Goal: Information Seeking & Learning: Learn about a topic

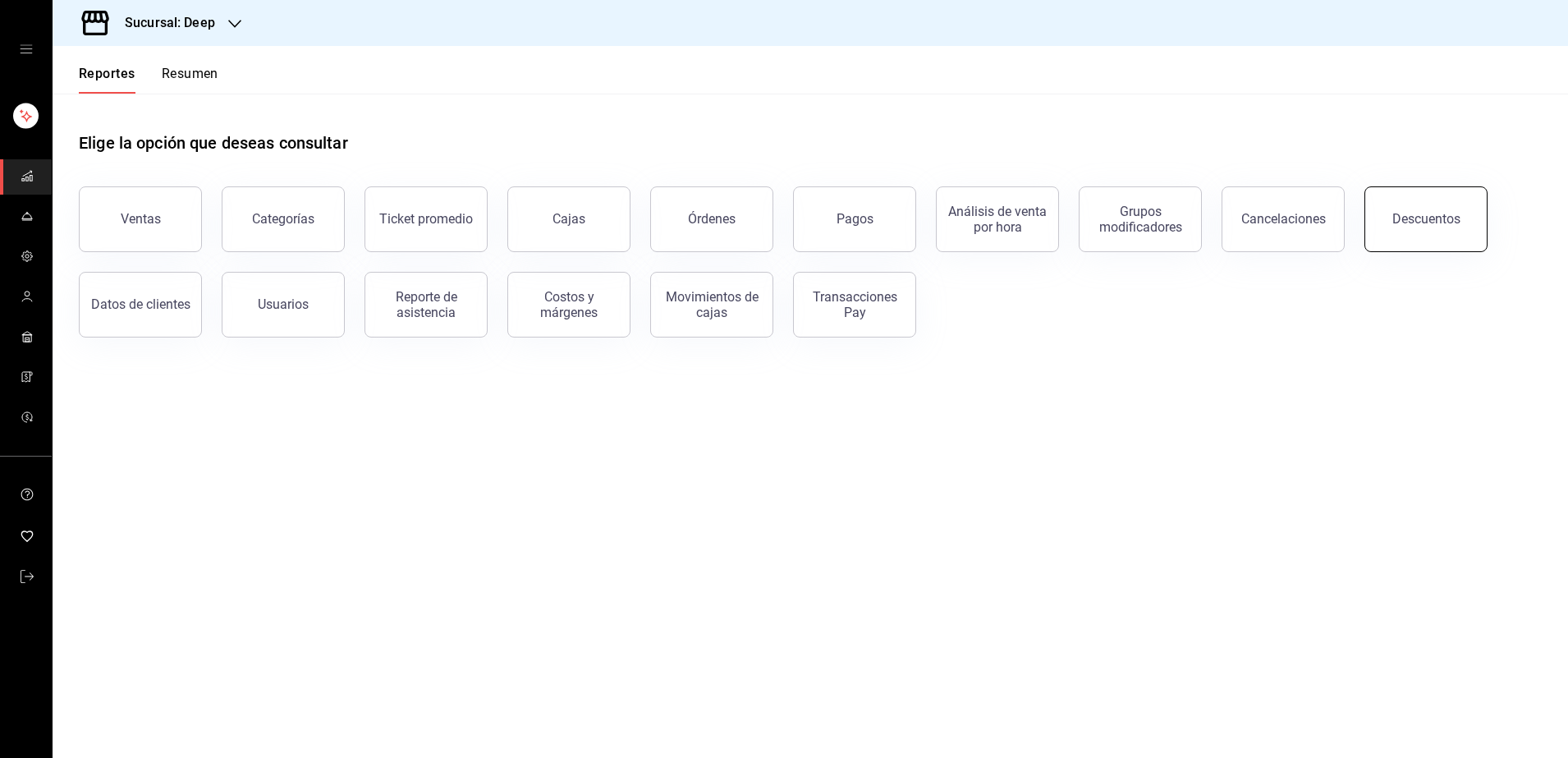
click at [1417, 228] on button "Descuentos" at bounding box center [1425, 219] width 123 height 66
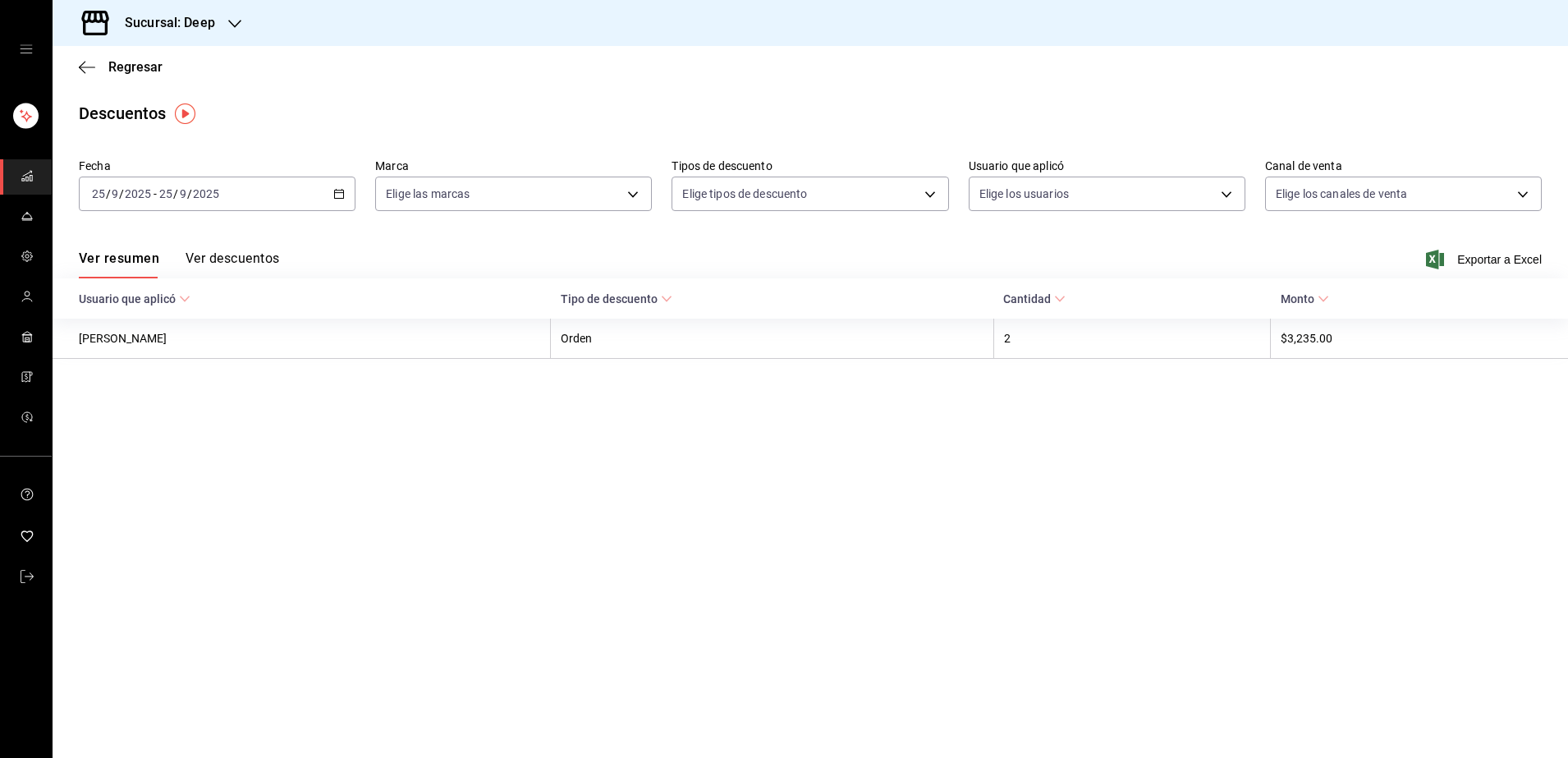
click at [261, 192] on div "[DATE] [DATE] - [DATE] [DATE]" at bounding box center [216, 193] width 276 height 34
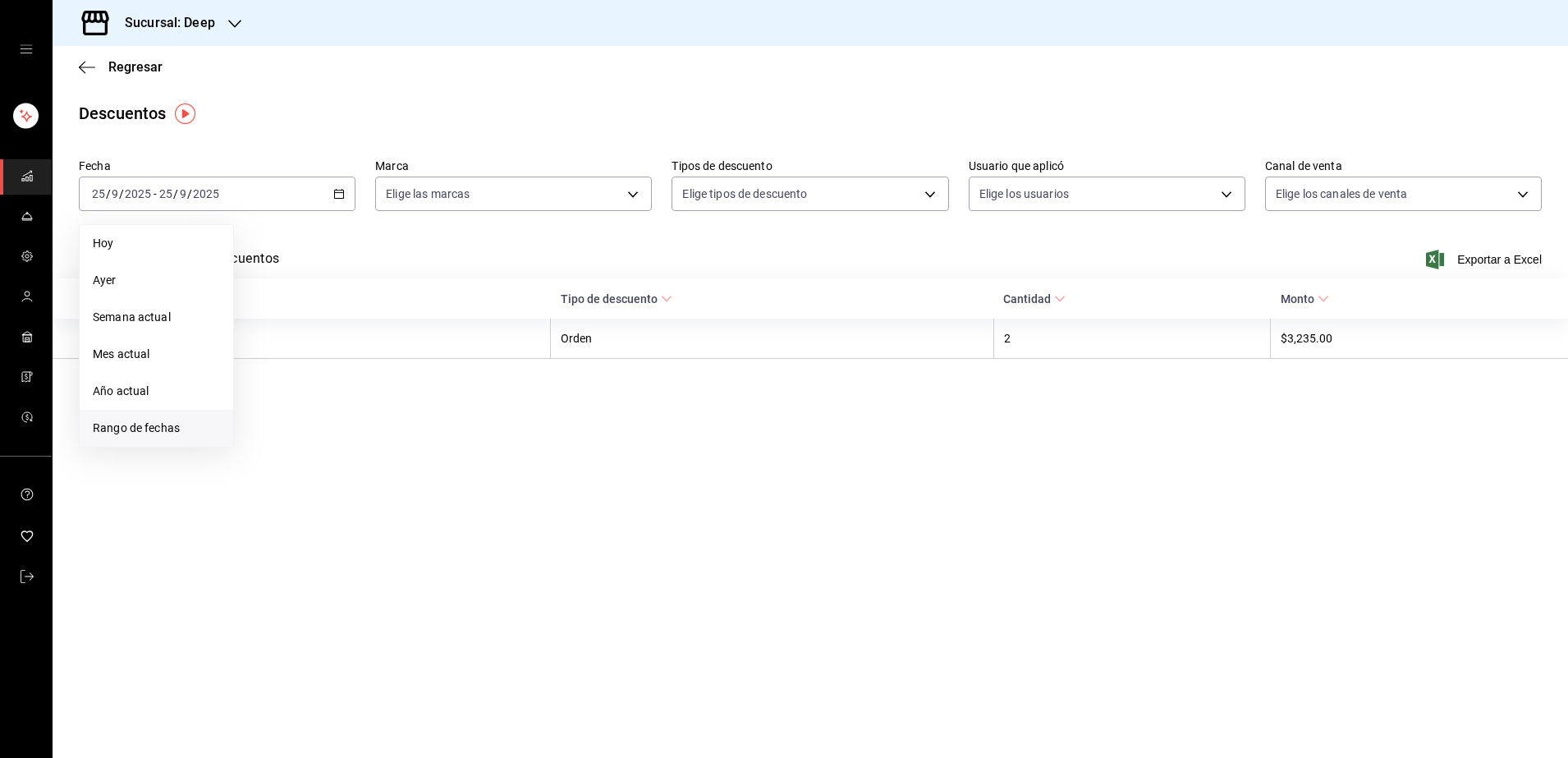
click at [156, 427] on span "Rango de fechas" at bounding box center [156, 428] width 128 height 18
click at [351, 414] on abbr "25" at bounding box center [355, 411] width 11 height 11
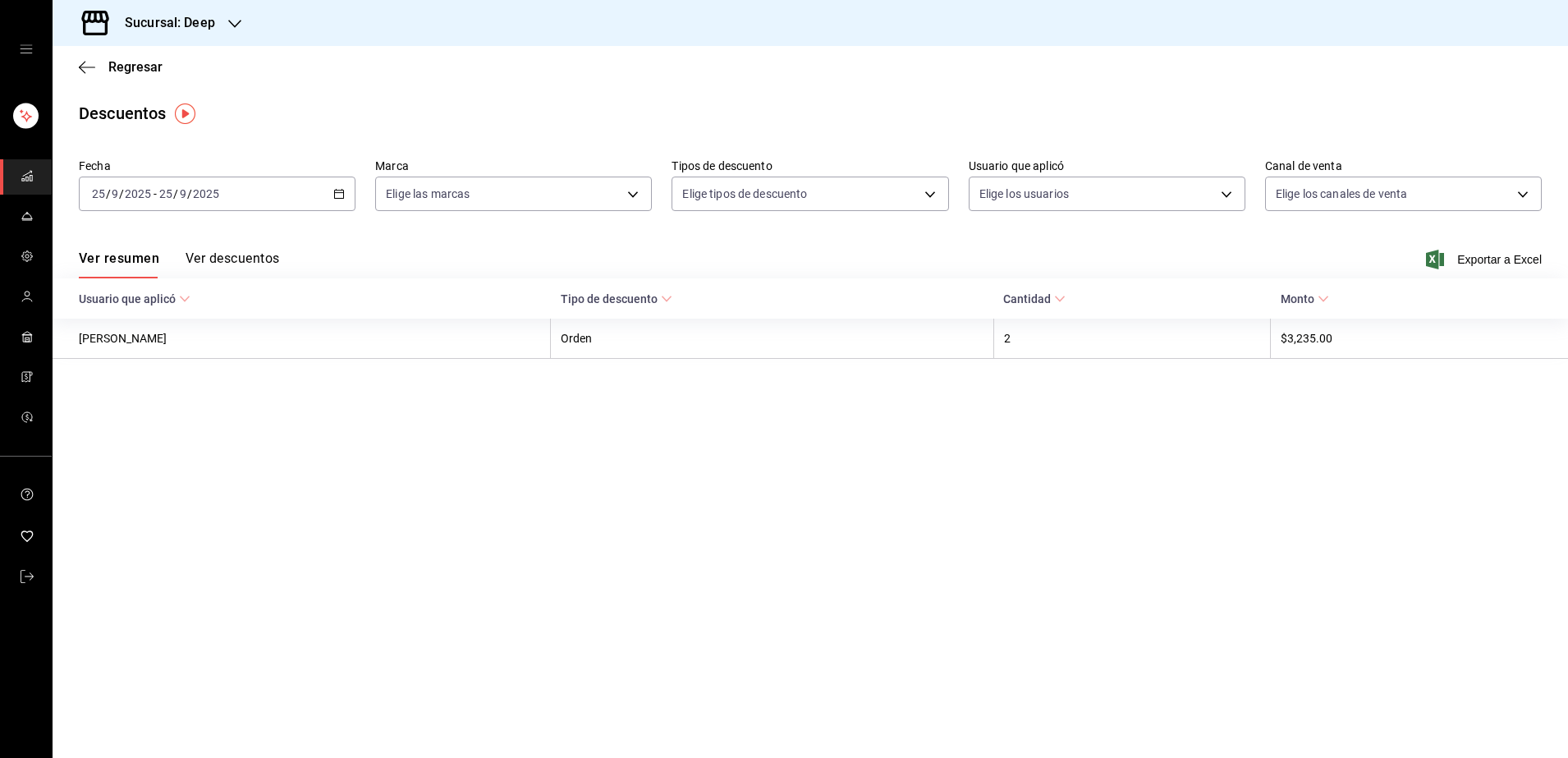
click at [219, 263] on button "Ver descuentos" at bounding box center [232, 264] width 93 height 28
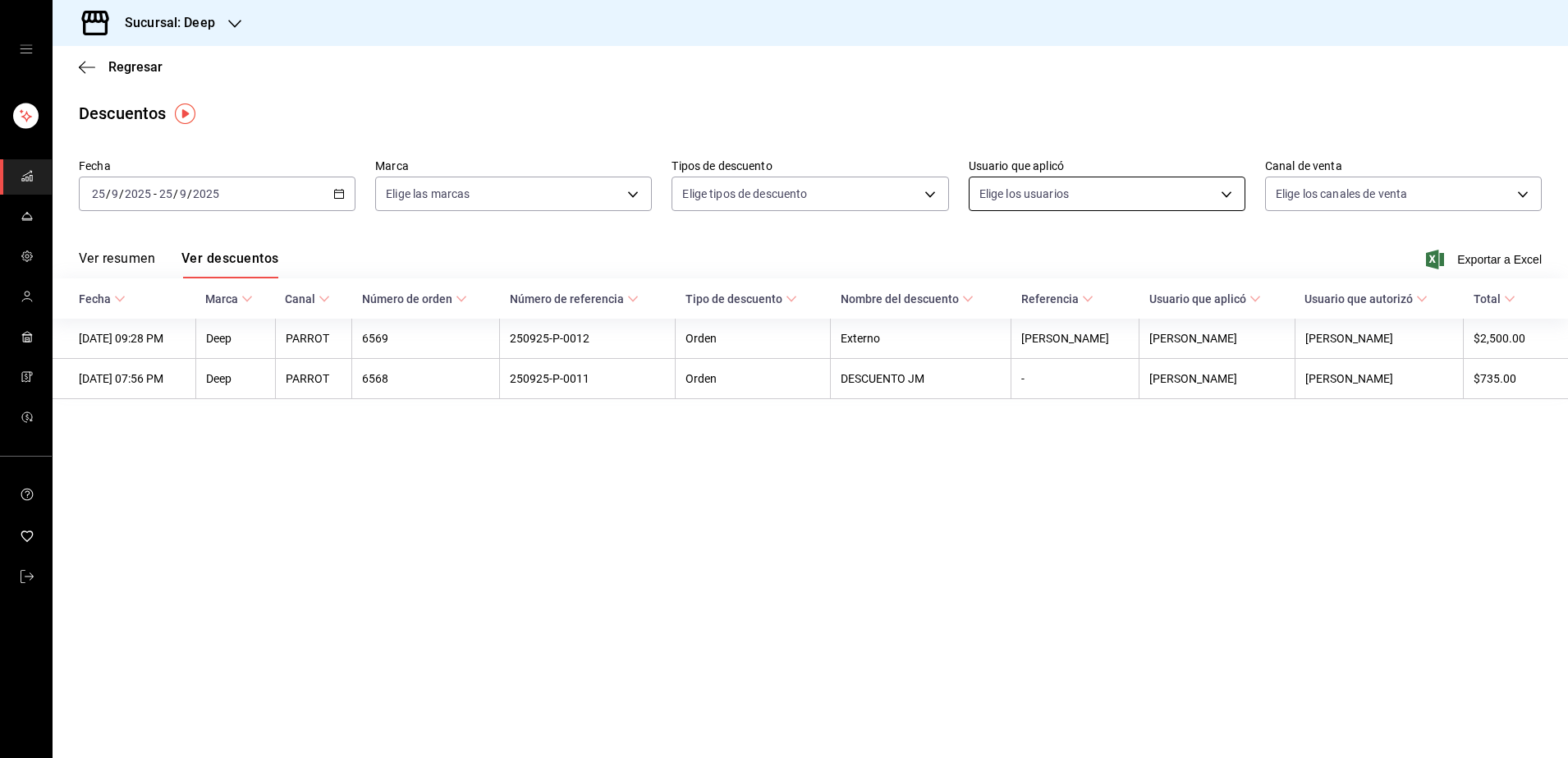
click at [1068, 186] on body "Sucursal: Deep Regresar Descuentos Fecha [DATE] [DATE] - [DATE] [DATE] Marca El…" at bounding box center [784, 379] width 1568 height 758
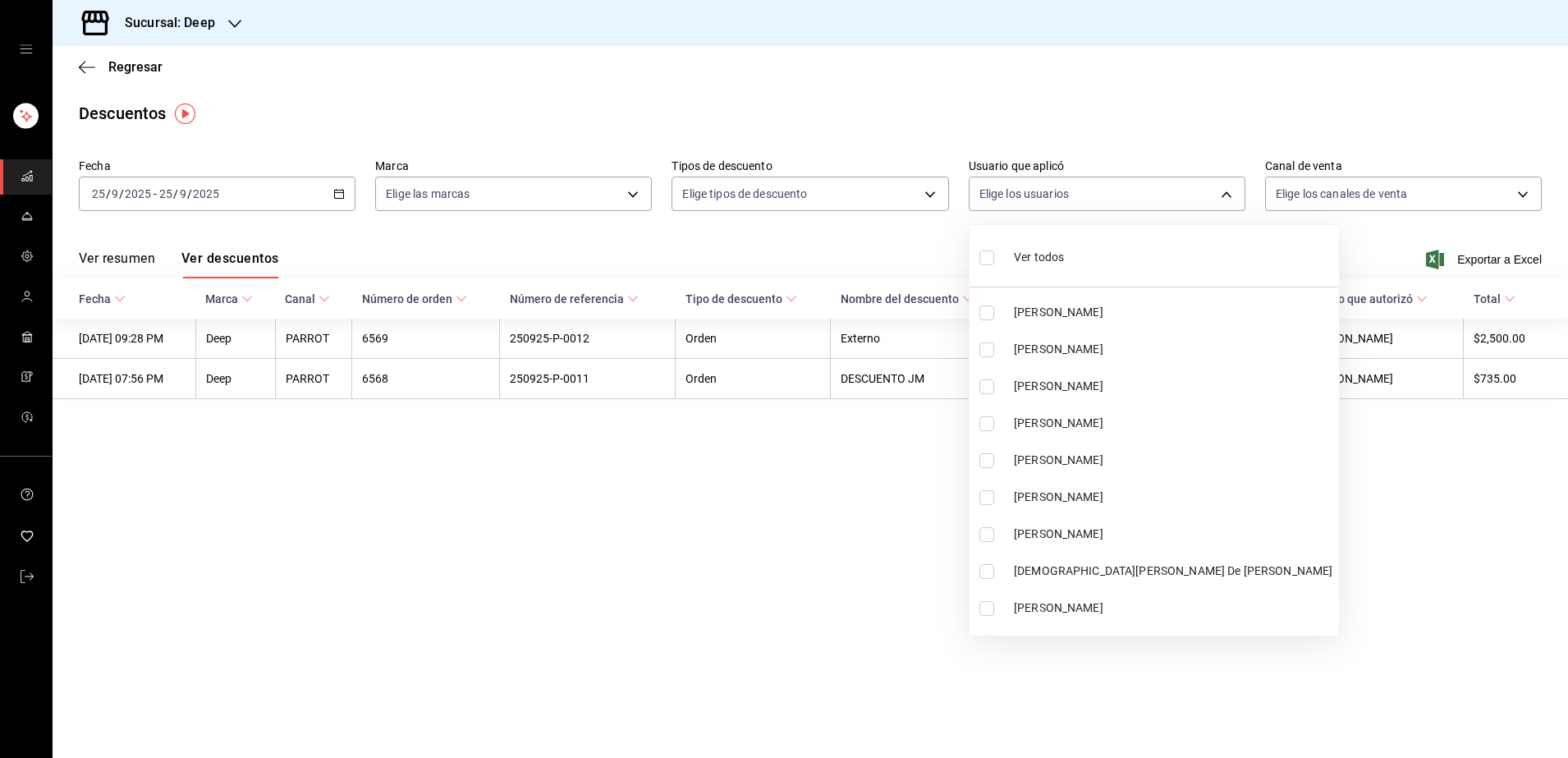
click at [849, 197] on div at bounding box center [784, 379] width 1568 height 758
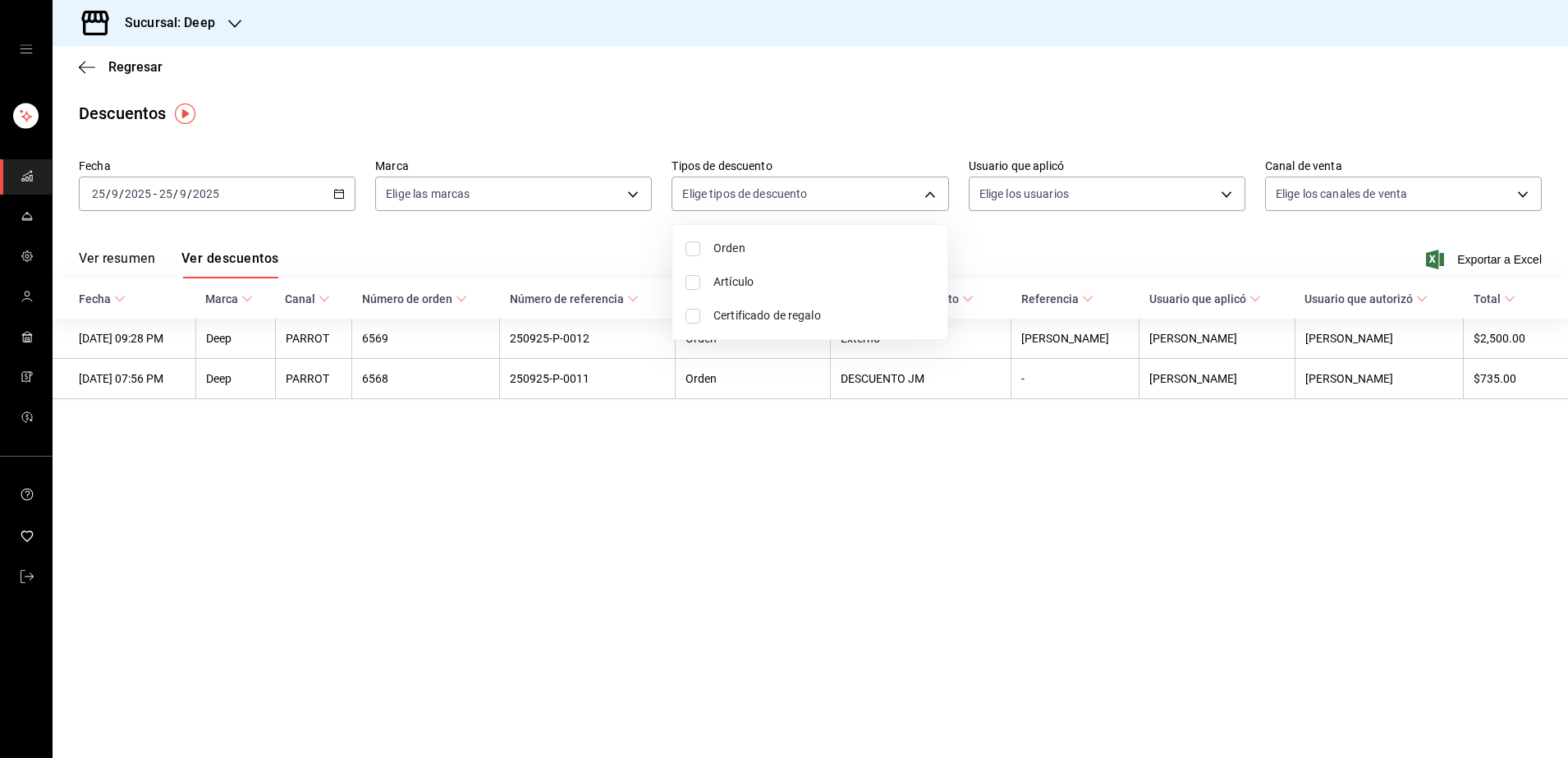
click at [849, 197] on body "Sucursal: Deep Regresar Descuentos Fecha [DATE] [DATE] - [DATE] [DATE] Marca El…" at bounding box center [784, 379] width 1568 height 758
click at [690, 246] on input "checkbox" at bounding box center [693, 249] width 15 height 15
checkbox input "true"
type input "ORDER"
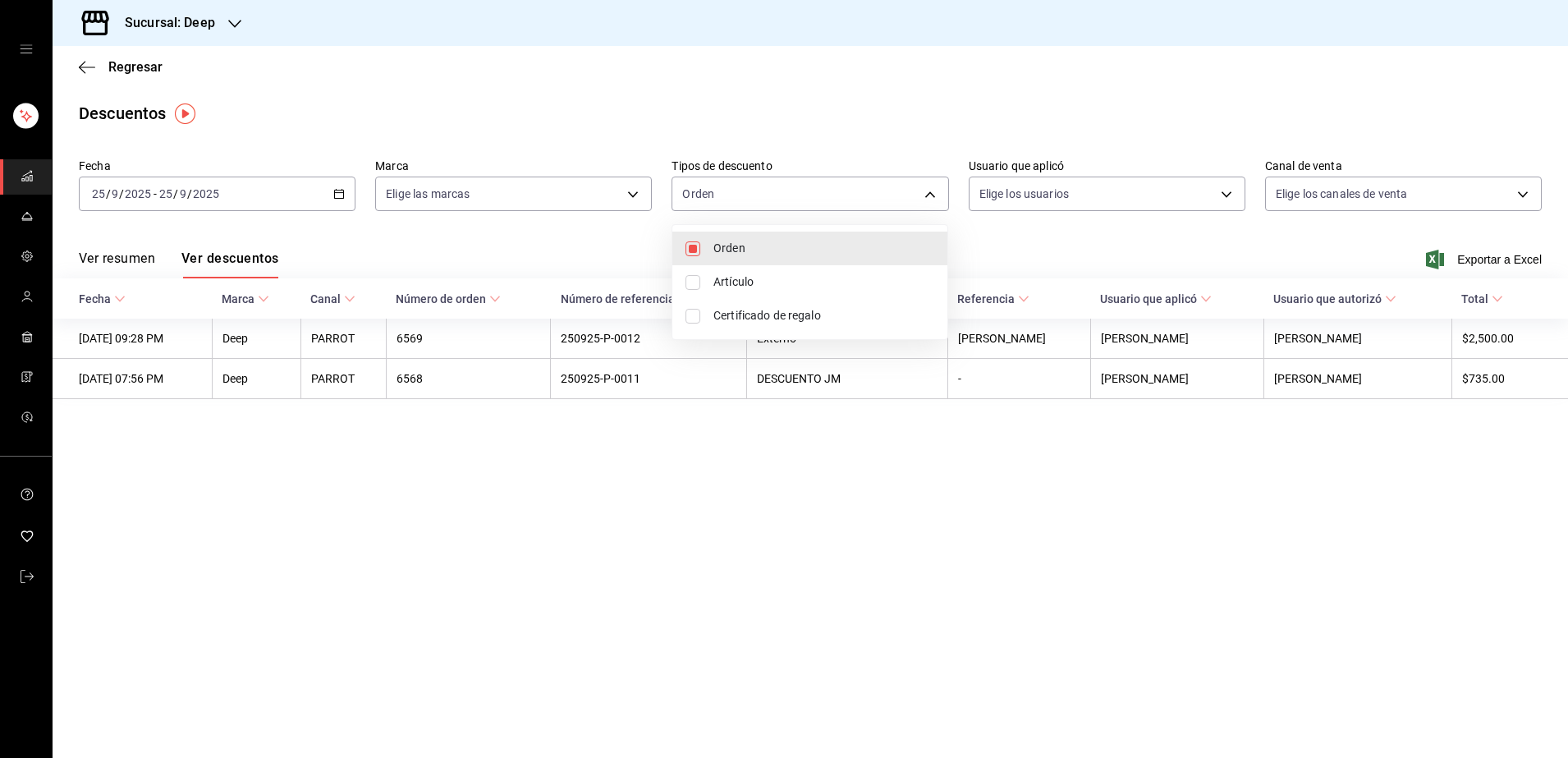
click at [690, 284] on input "checkbox" at bounding box center [693, 283] width 15 height 15
checkbox input "true"
type input "ORDER,ORDER_ITEM"
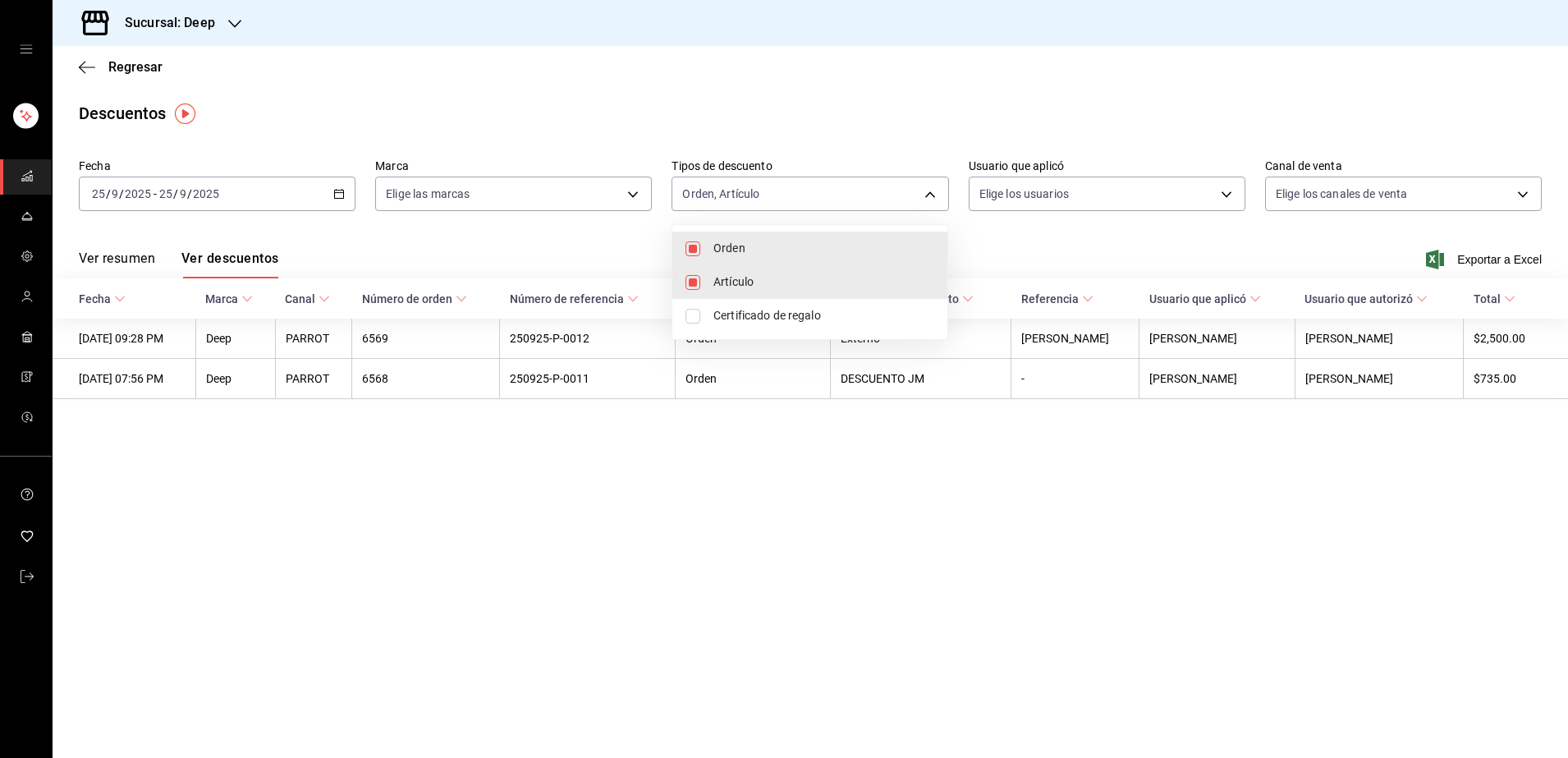
click at [688, 311] on input "checkbox" at bounding box center [693, 316] width 15 height 15
checkbox input "true"
type input "ORDER,ORDER_ITEM,CARD_REWARD"
click at [688, 311] on input "checkbox" at bounding box center [693, 316] width 15 height 15
checkbox input "false"
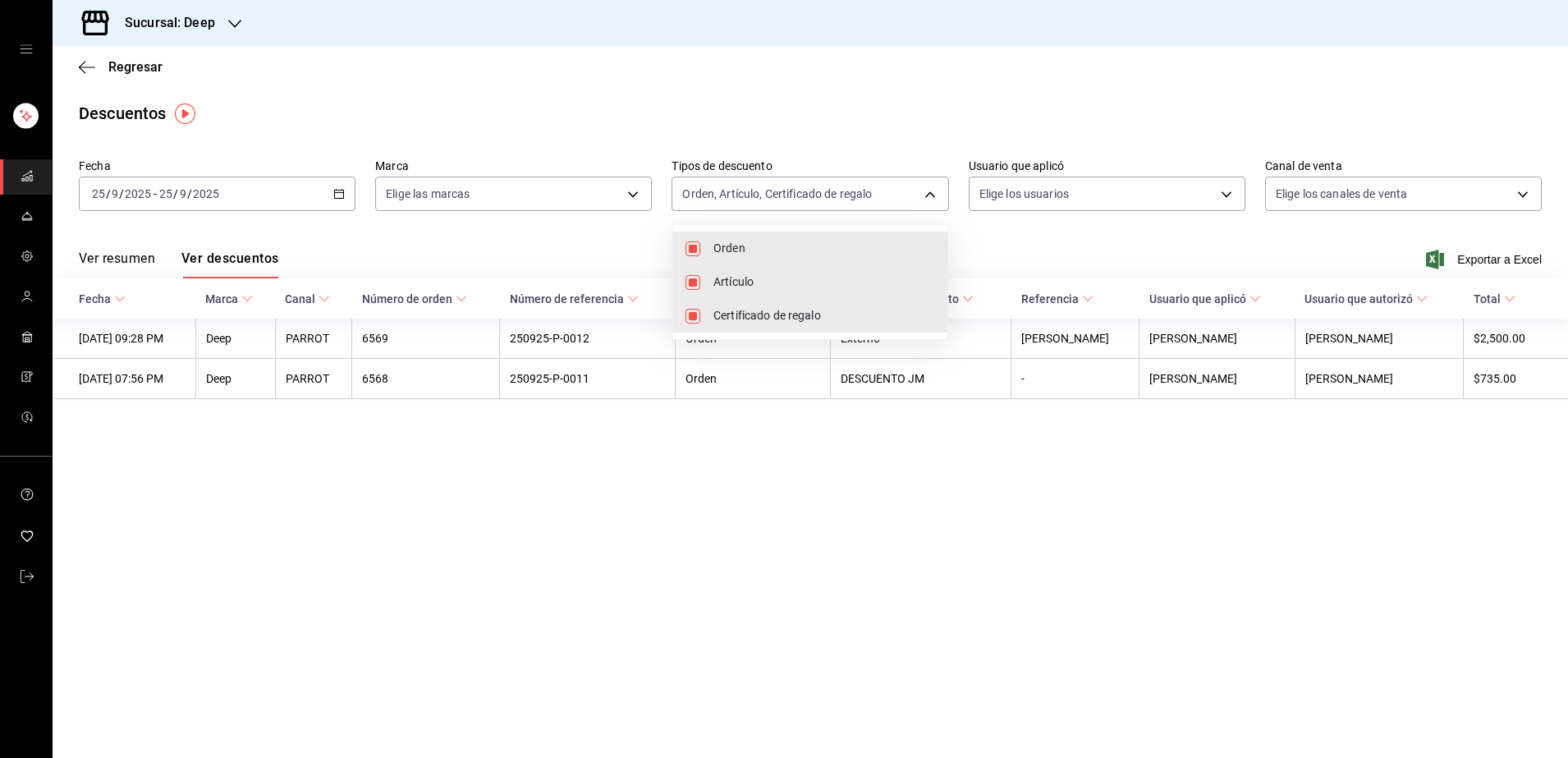
type input "ORDER,ORDER_ITEM"
click at [566, 254] on div at bounding box center [784, 379] width 1568 height 758
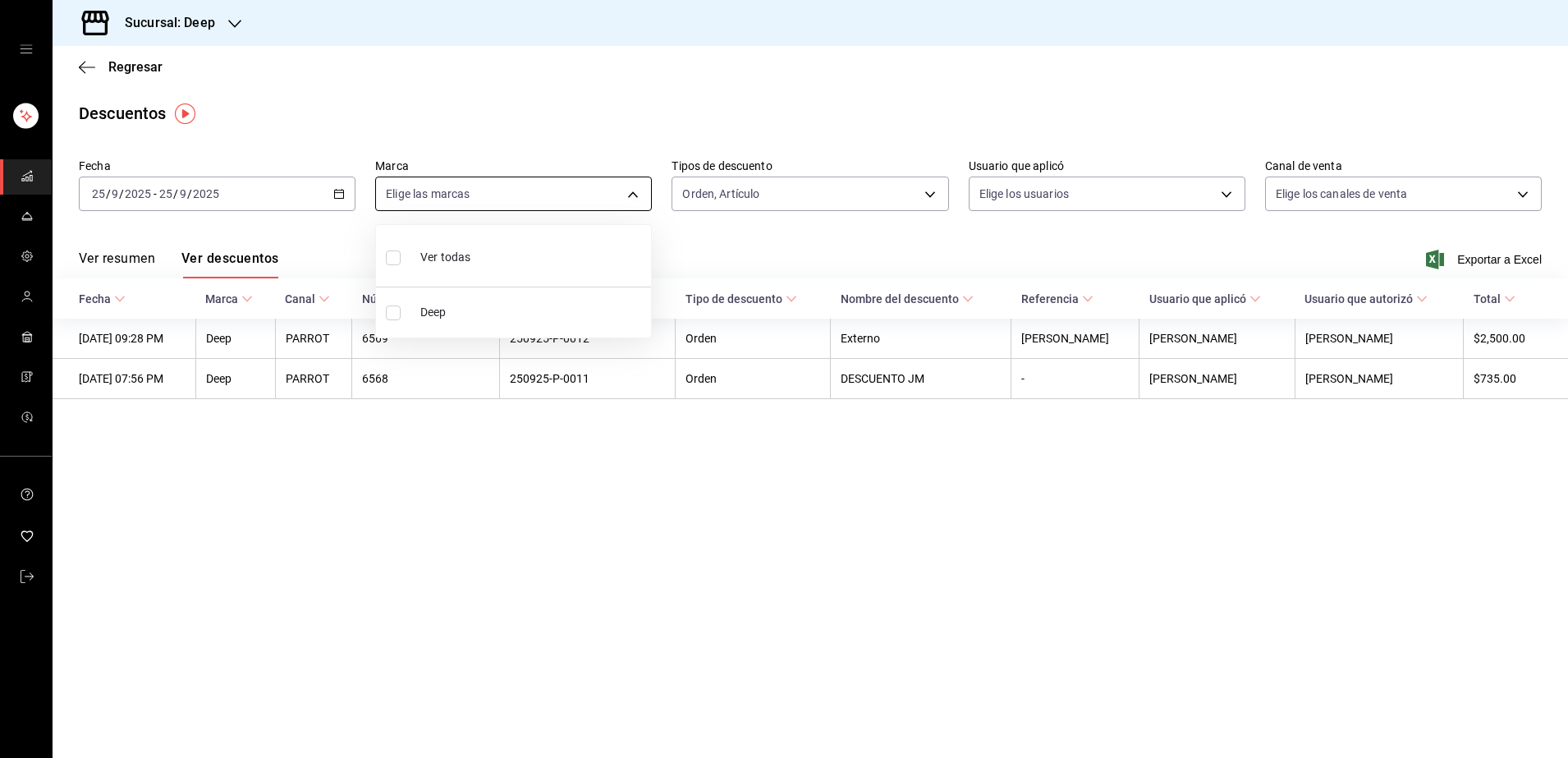
click at [608, 206] on body "Sucursal: Deep Regresar Descuentos Fecha [DATE] [DATE] - [DATE] [DATE] Marca El…" at bounding box center [784, 379] width 1568 height 758
click at [403, 257] on label at bounding box center [396, 258] width 21 height 24
click at [401, 257] on input "checkbox" at bounding box center [394, 258] width 15 height 15
checkbox input "false"
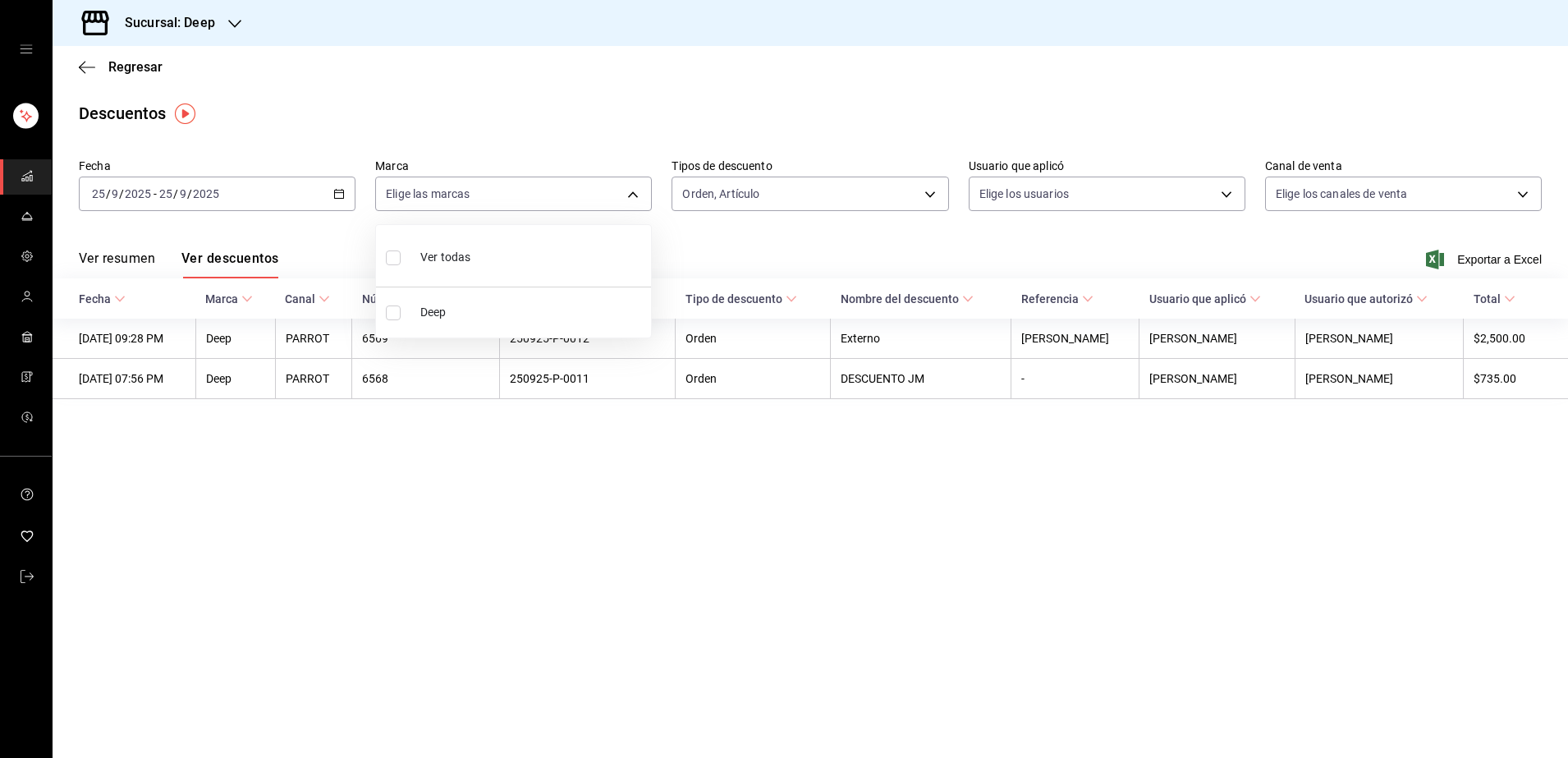
click at [341, 238] on div at bounding box center [784, 379] width 1568 height 758
click at [135, 253] on button "Ver resumen" at bounding box center [116, 264] width 77 height 28
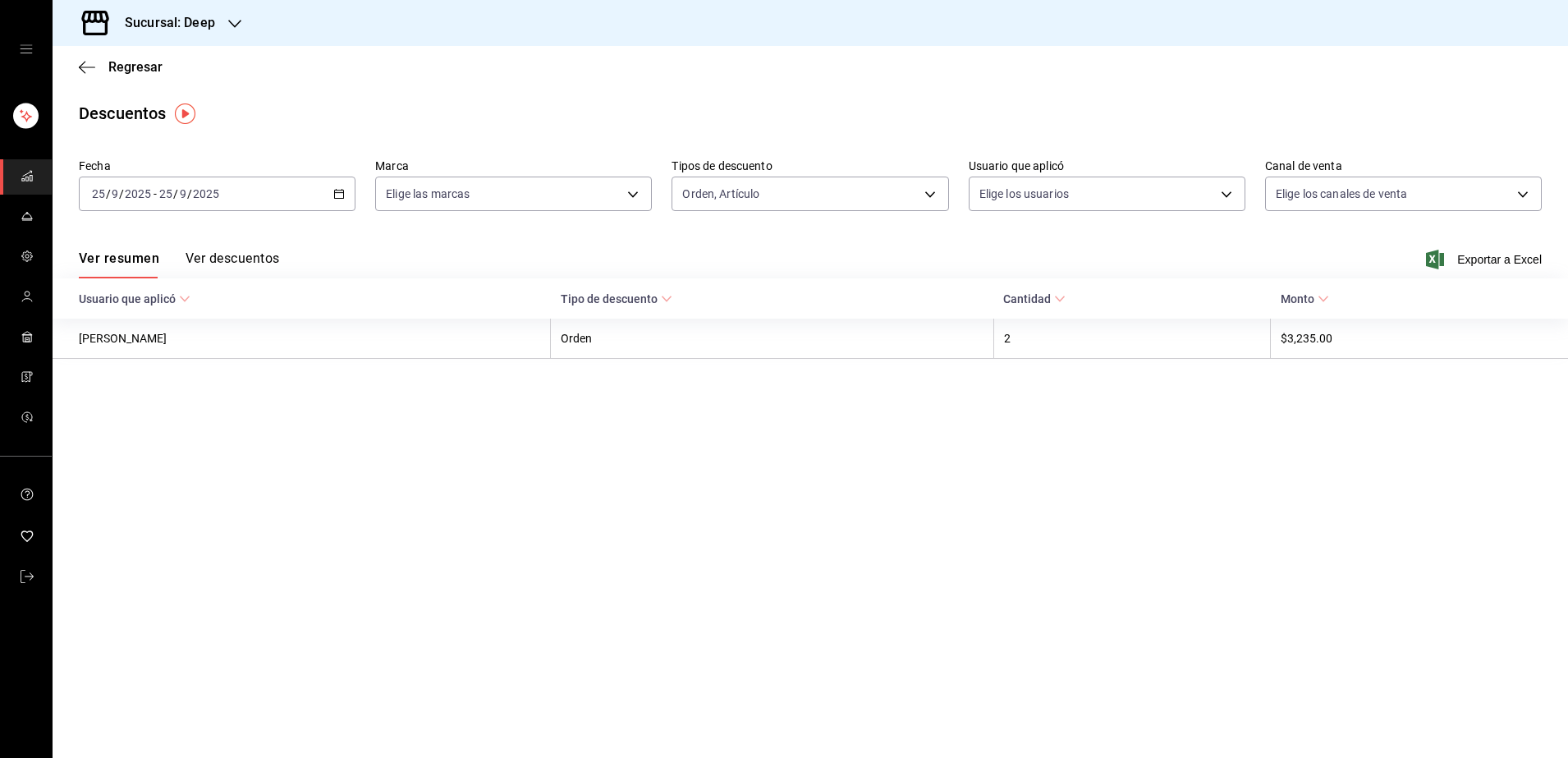
click at [257, 202] on div "[DATE] [DATE] - [DATE] [DATE]" at bounding box center [216, 193] width 276 height 34
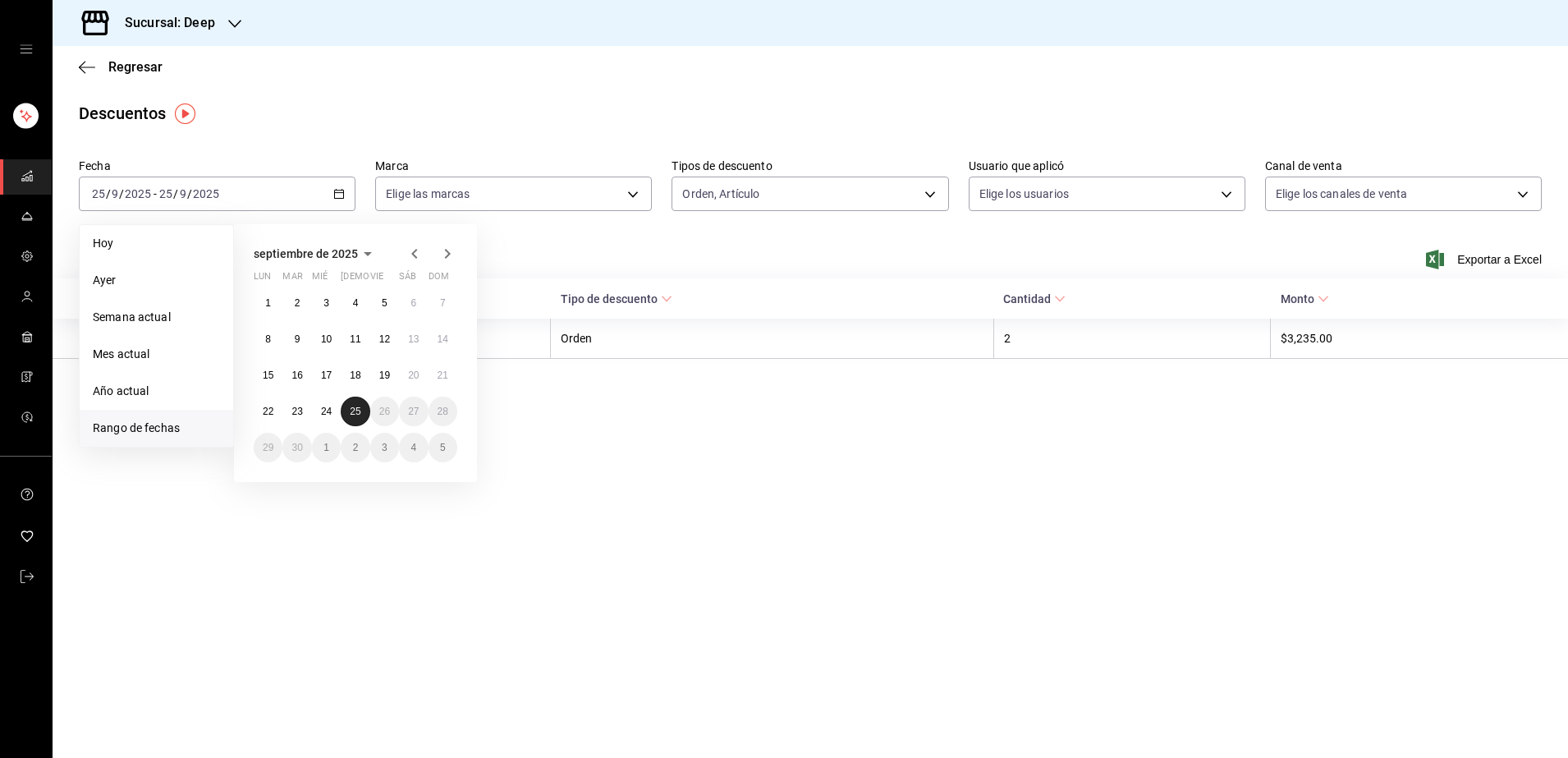
click at [353, 406] on abbr "25" at bounding box center [355, 411] width 11 height 11
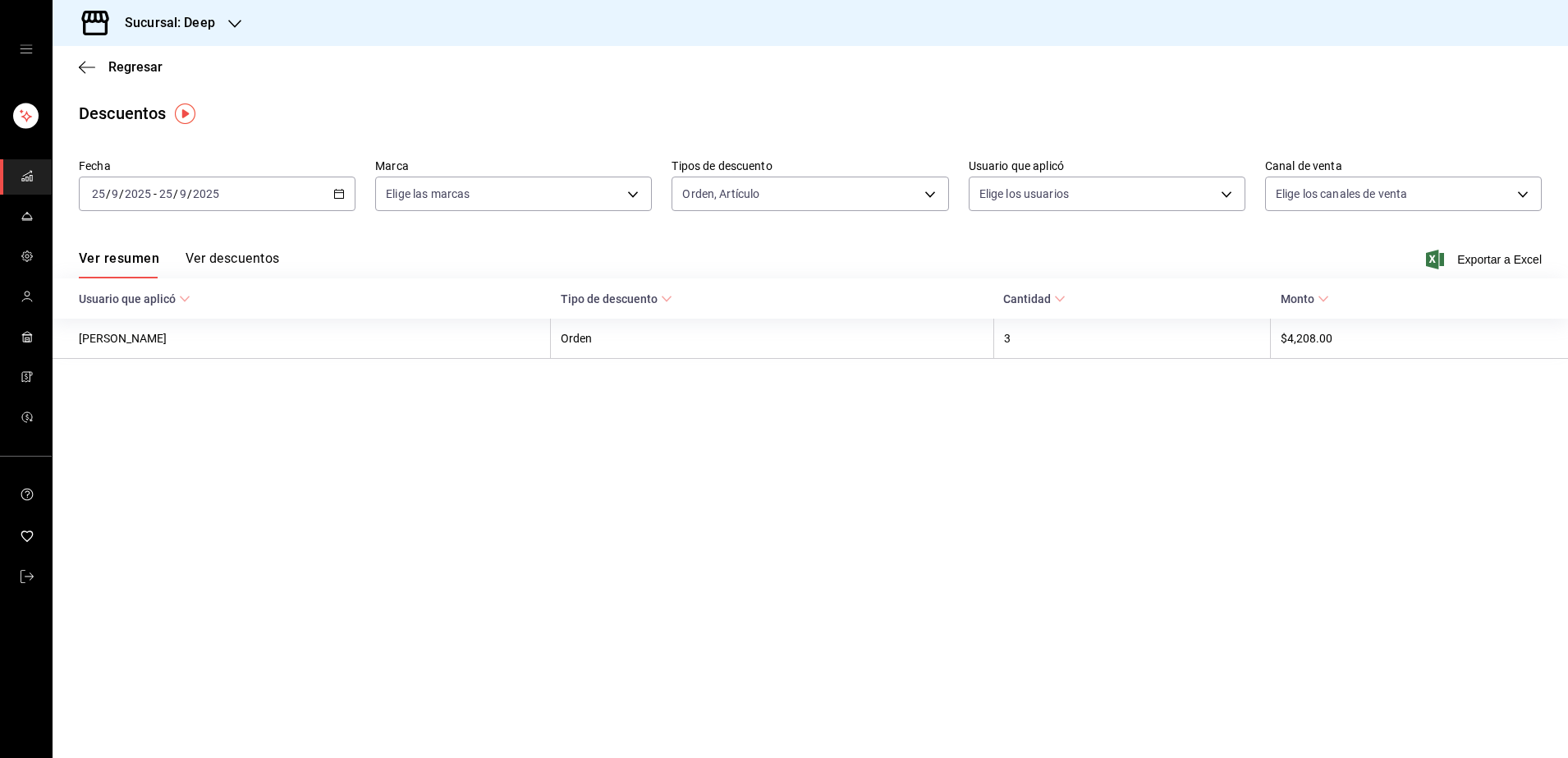
click at [254, 260] on button "Ver descuentos" at bounding box center [232, 264] width 93 height 28
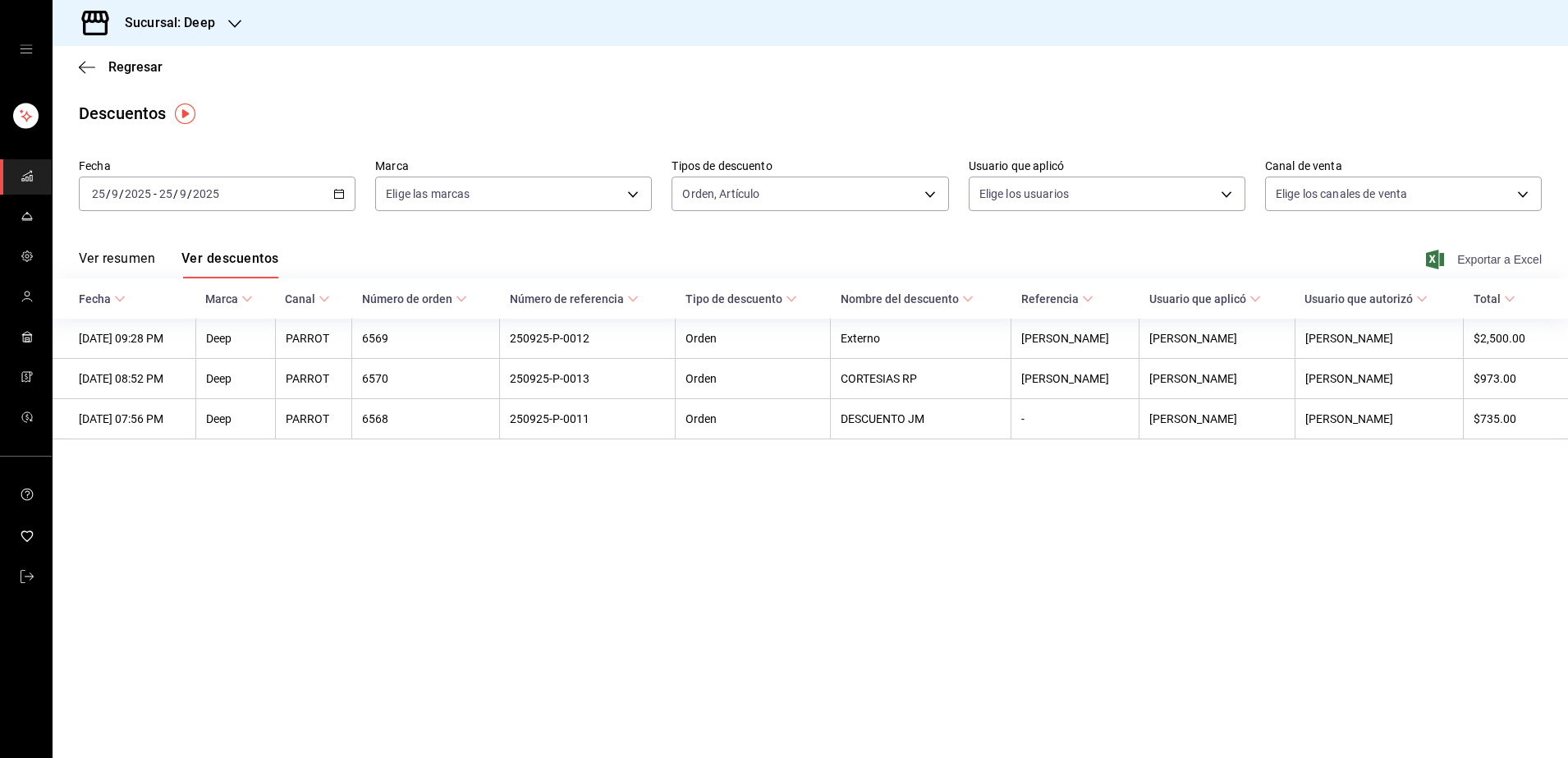
click at [1466, 255] on span "Exportar a Excel" at bounding box center [1486, 259] width 113 height 19
click at [133, 61] on span "Regresar" at bounding box center [135, 67] width 55 height 16
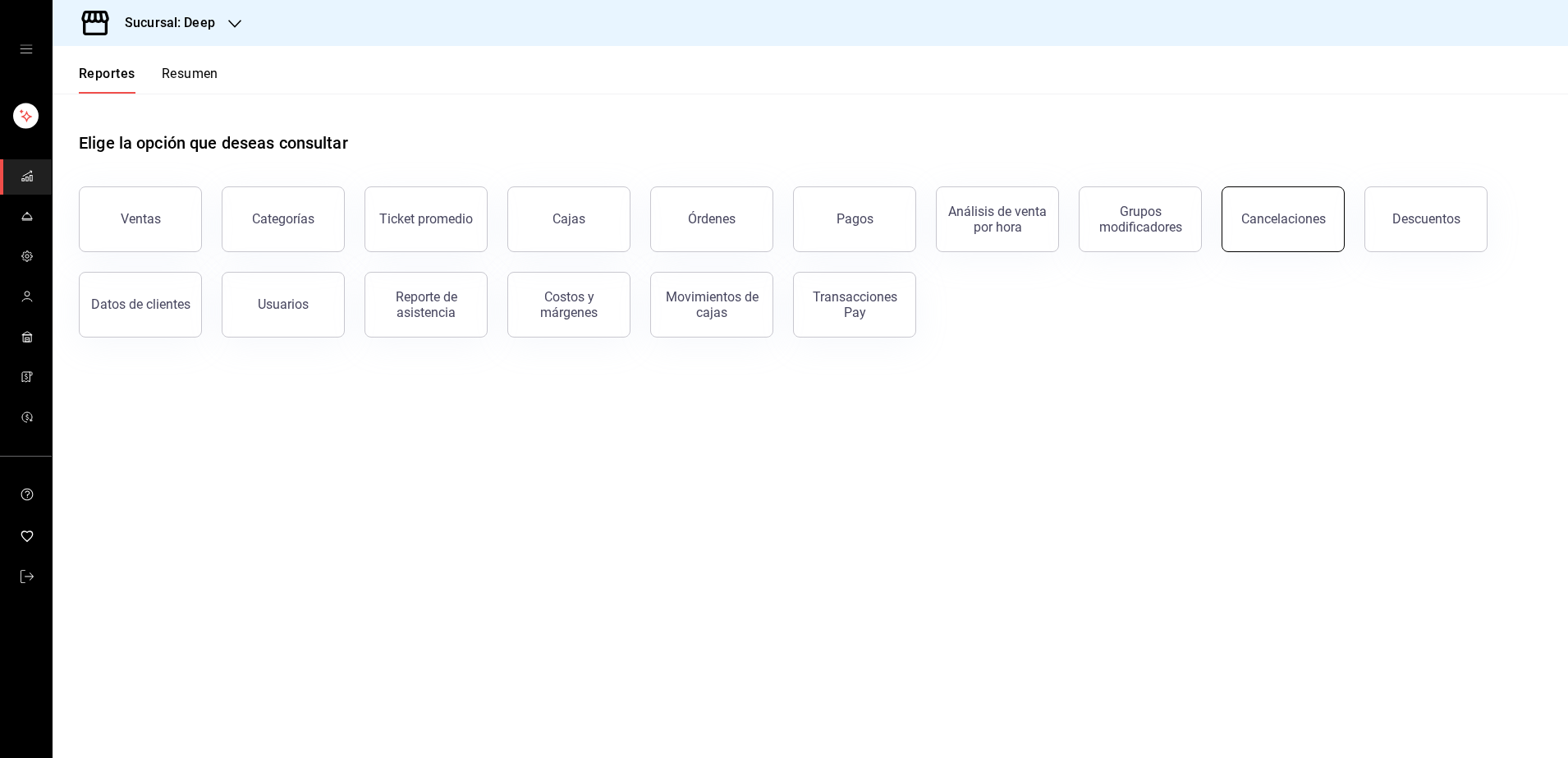
click at [1261, 240] on button "Cancelaciones" at bounding box center [1282, 219] width 123 height 66
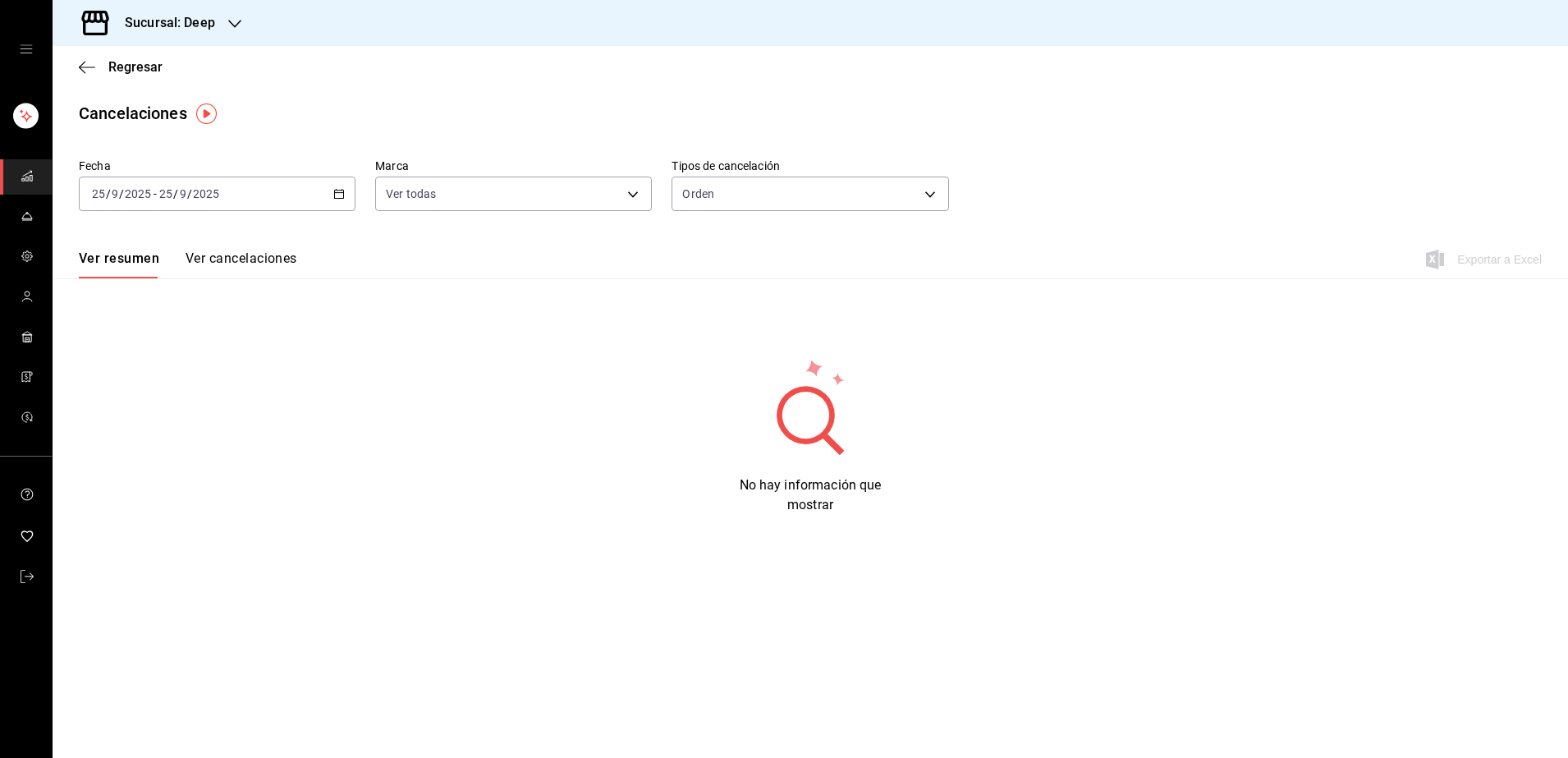
click at [277, 190] on div "[DATE] [DATE] - [DATE] [DATE]" at bounding box center [216, 193] width 276 height 34
click at [151, 436] on span "Rango de fechas" at bounding box center [156, 428] width 128 height 18
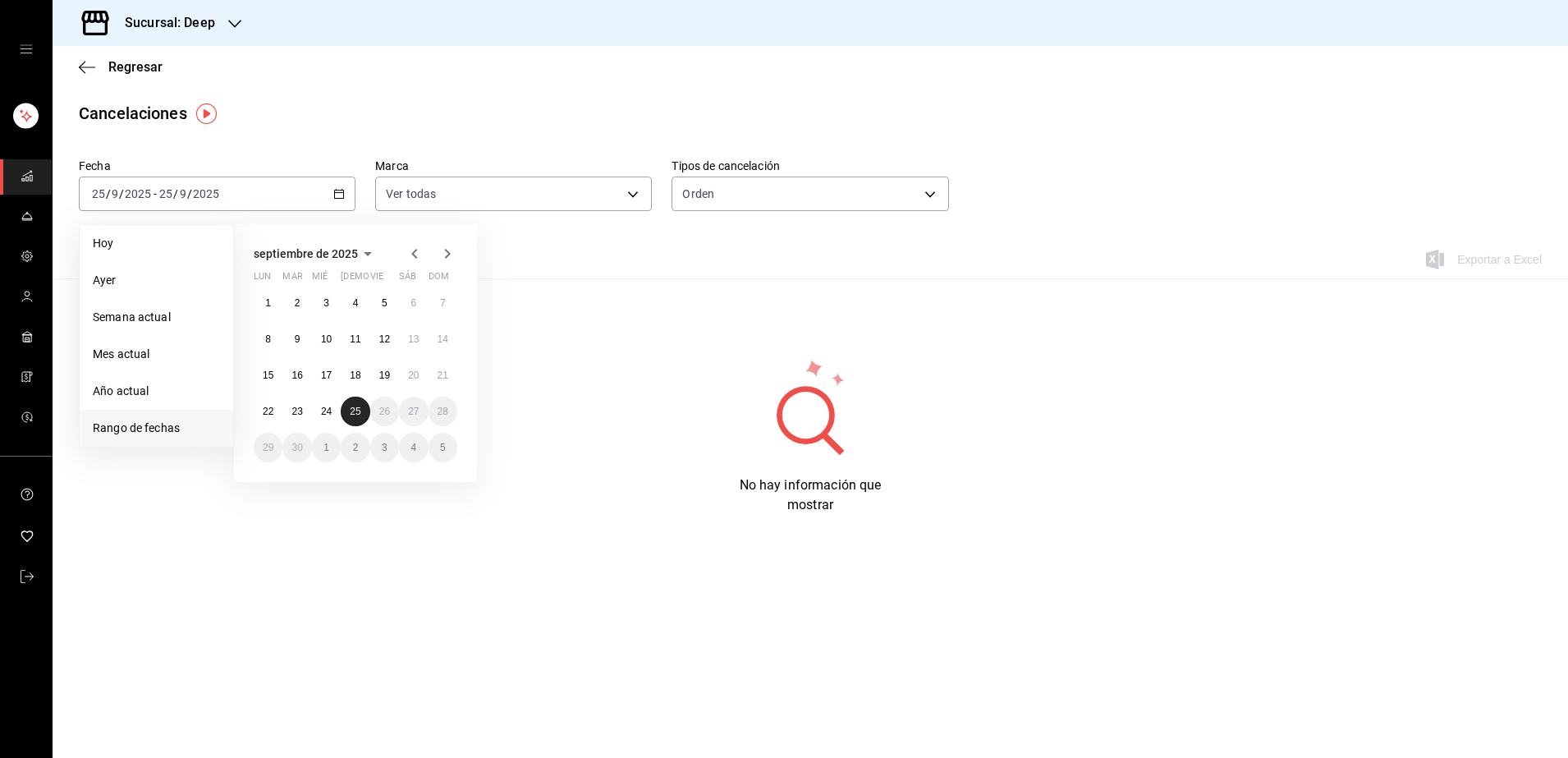
click at [352, 411] on abbr "25" at bounding box center [355, 411] width 11 height 11
click at [354, 417] on button "25" at bounding box center [355, 411] width 29 height 30
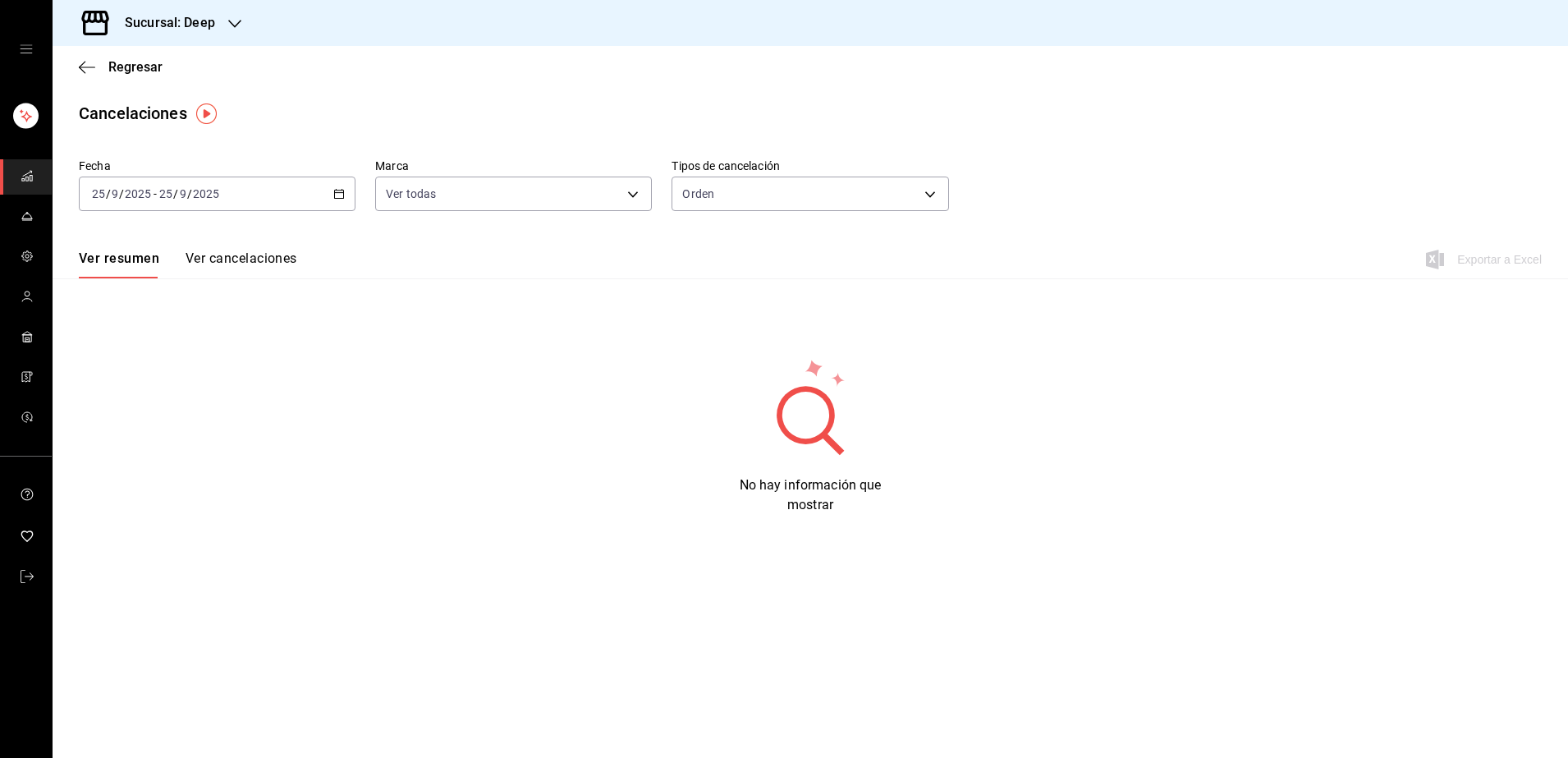
click at [230, 263] on button "Ver cancelaciones" at bounding box center [241, 264] width 112 height 28
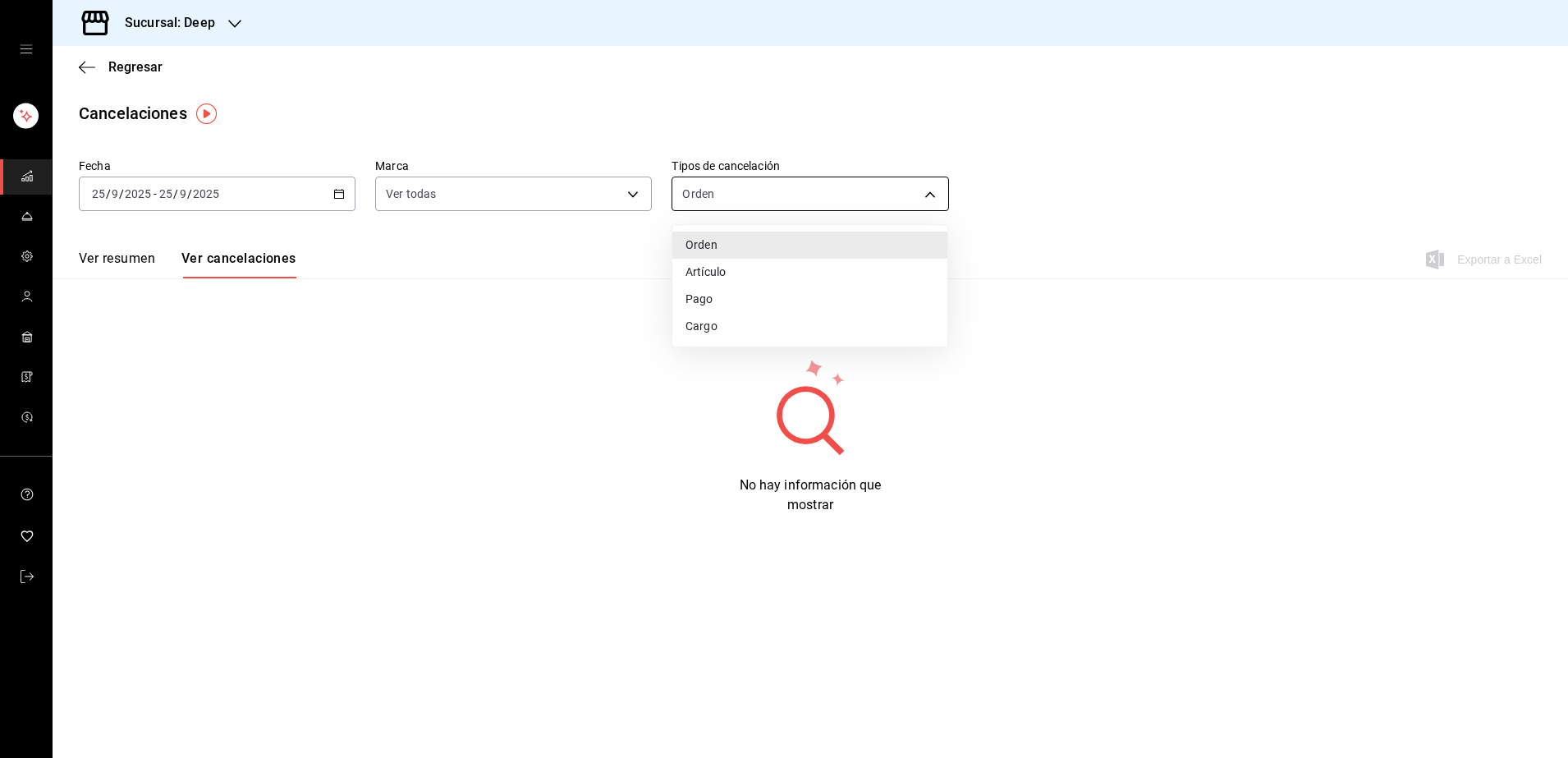
click at [784, 192] on body "Sucursal: Deep Regresar Cancelaciones Fecha [DATE] [DATE] - [DATE] [DATE] Marca…" at bounding box center [784, 379] width 1568 height 758
click at [736, 274] on li "Artículo" at bounding box center [810, 272] width 275 height 27
type input "ORDER_ITEM"
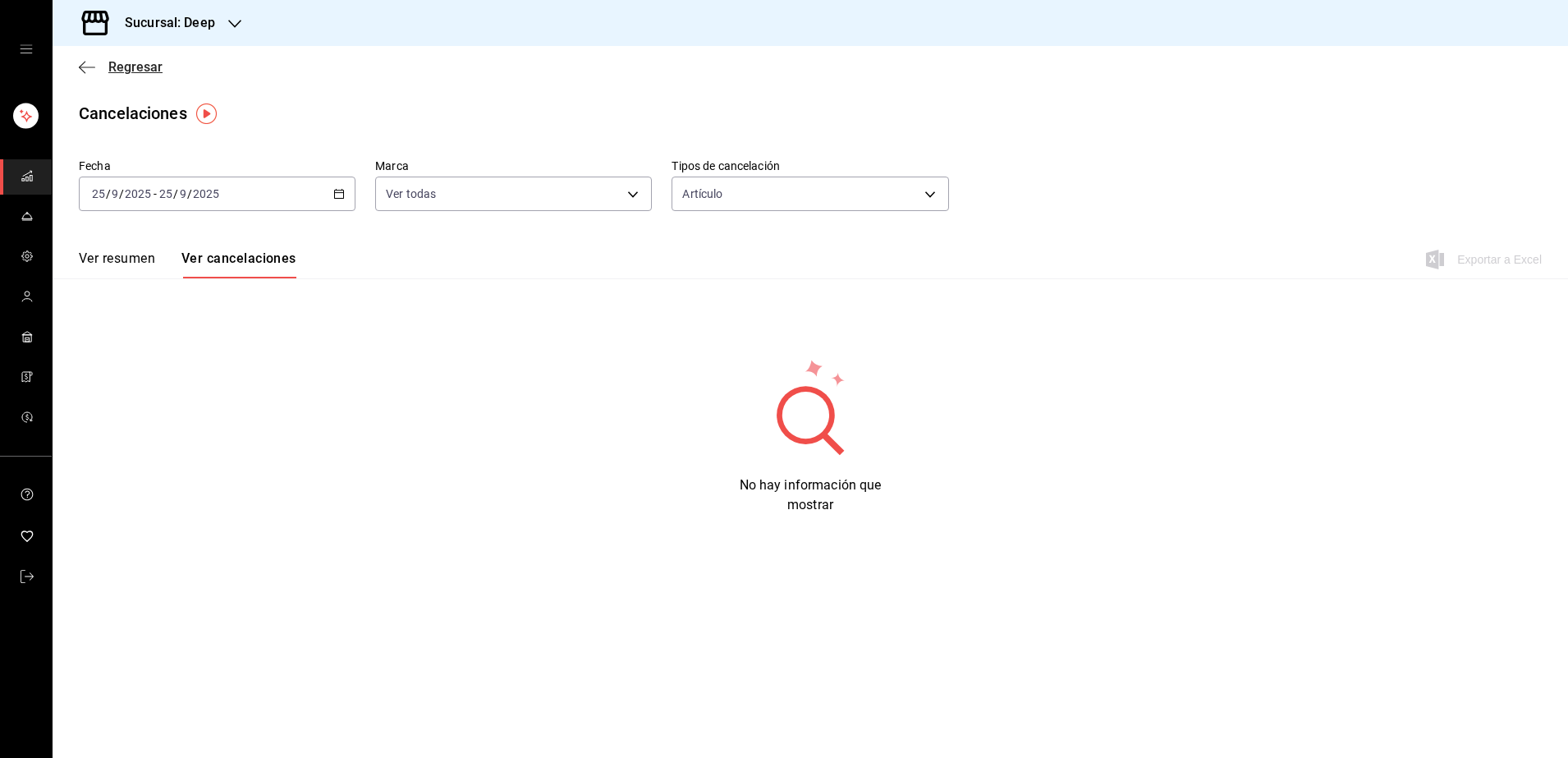
click at [143, 67] on span "Regresar" at bounding box center [135, 67] width 55 height 16
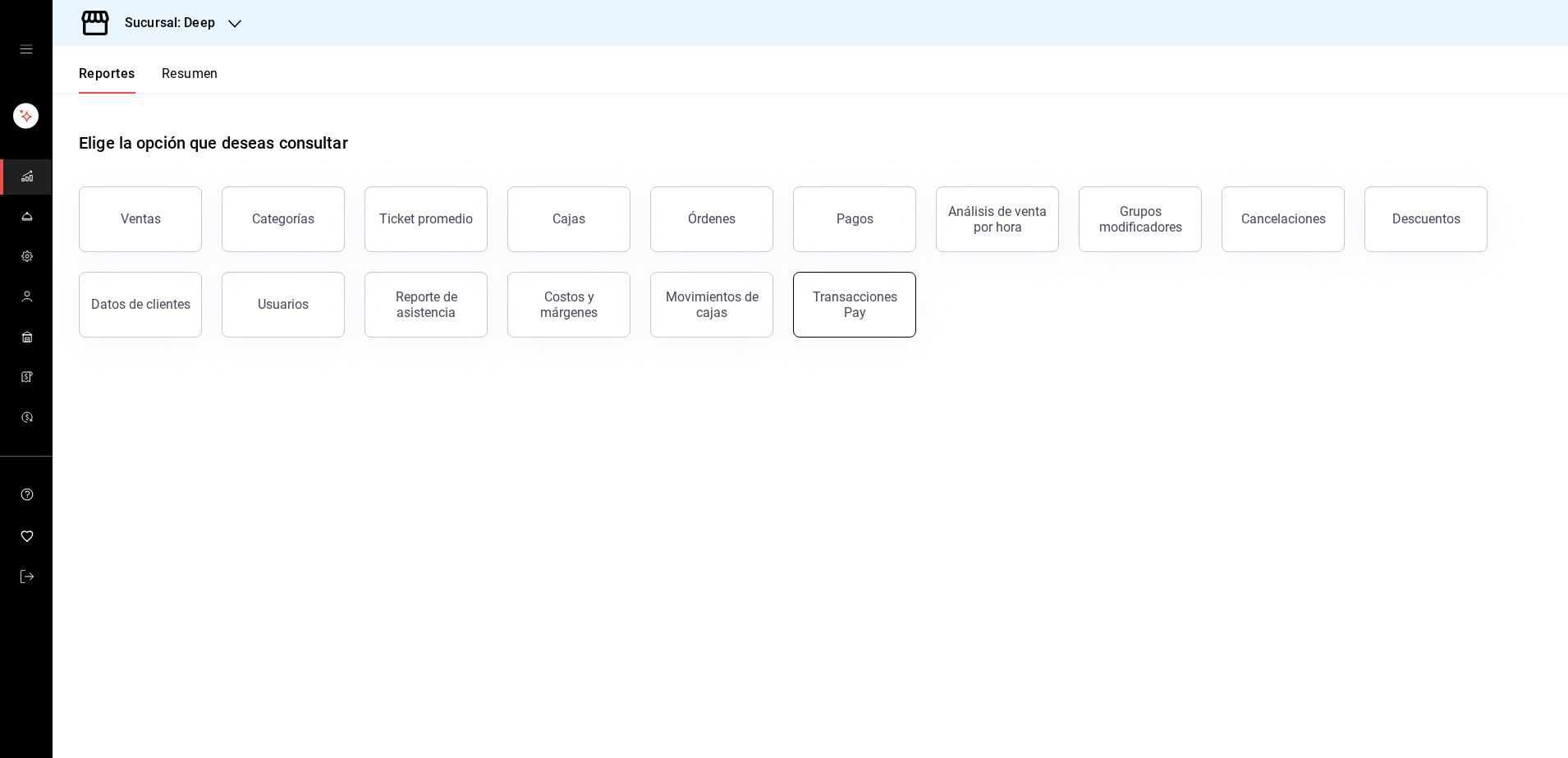
click at [862, 320] on button "Transacciones Pay" at bounding box center [854, 304] width 123 height 66
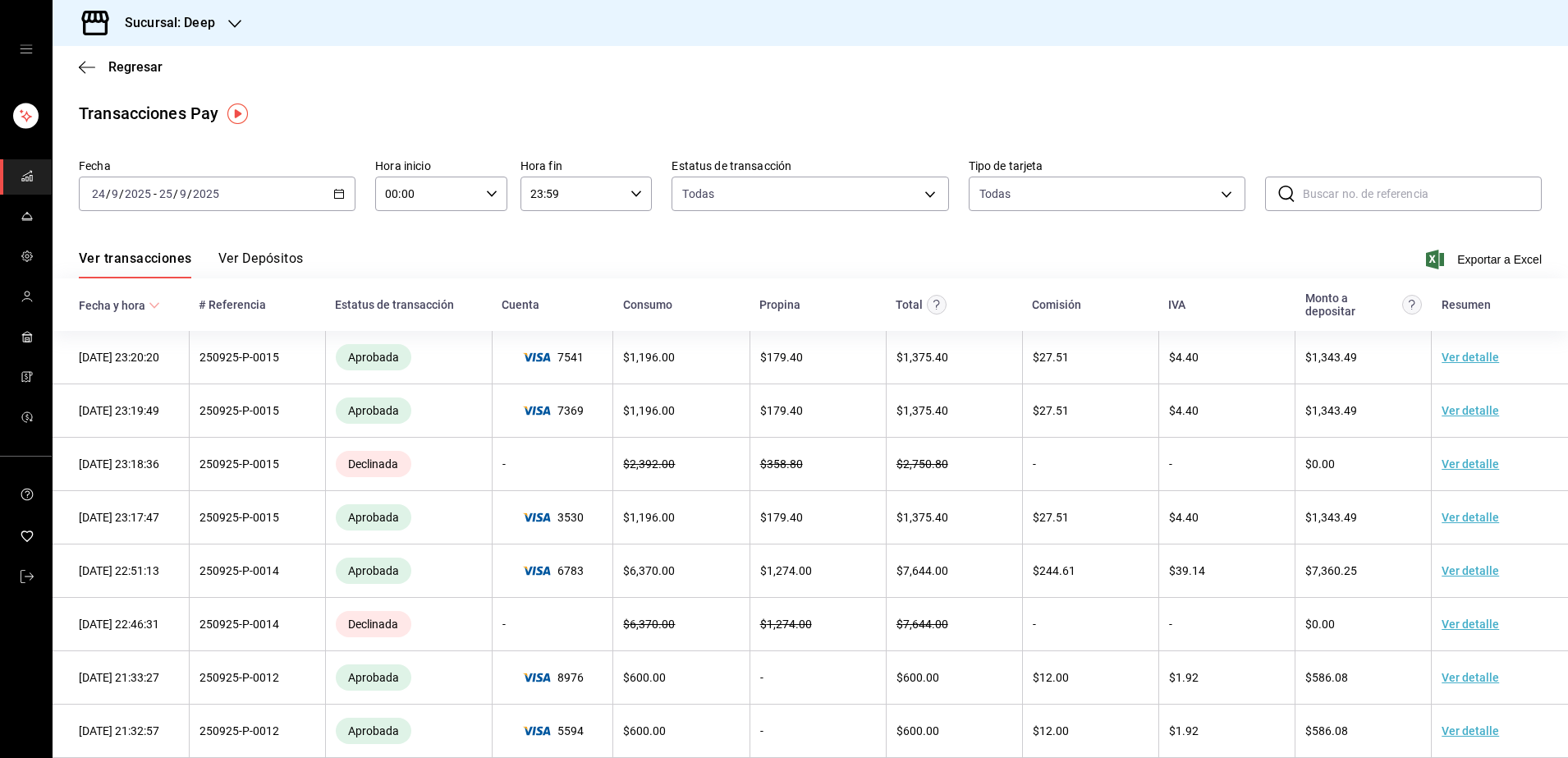
click at [285, 202] on div "[DATE] [DATE] - [DATE] [DATE]" at bounding box center [216, 193] width 276 height 34
click at [188, 416] on li "Rango de fechas" at bounding box center [156, 428] width 153 height 37
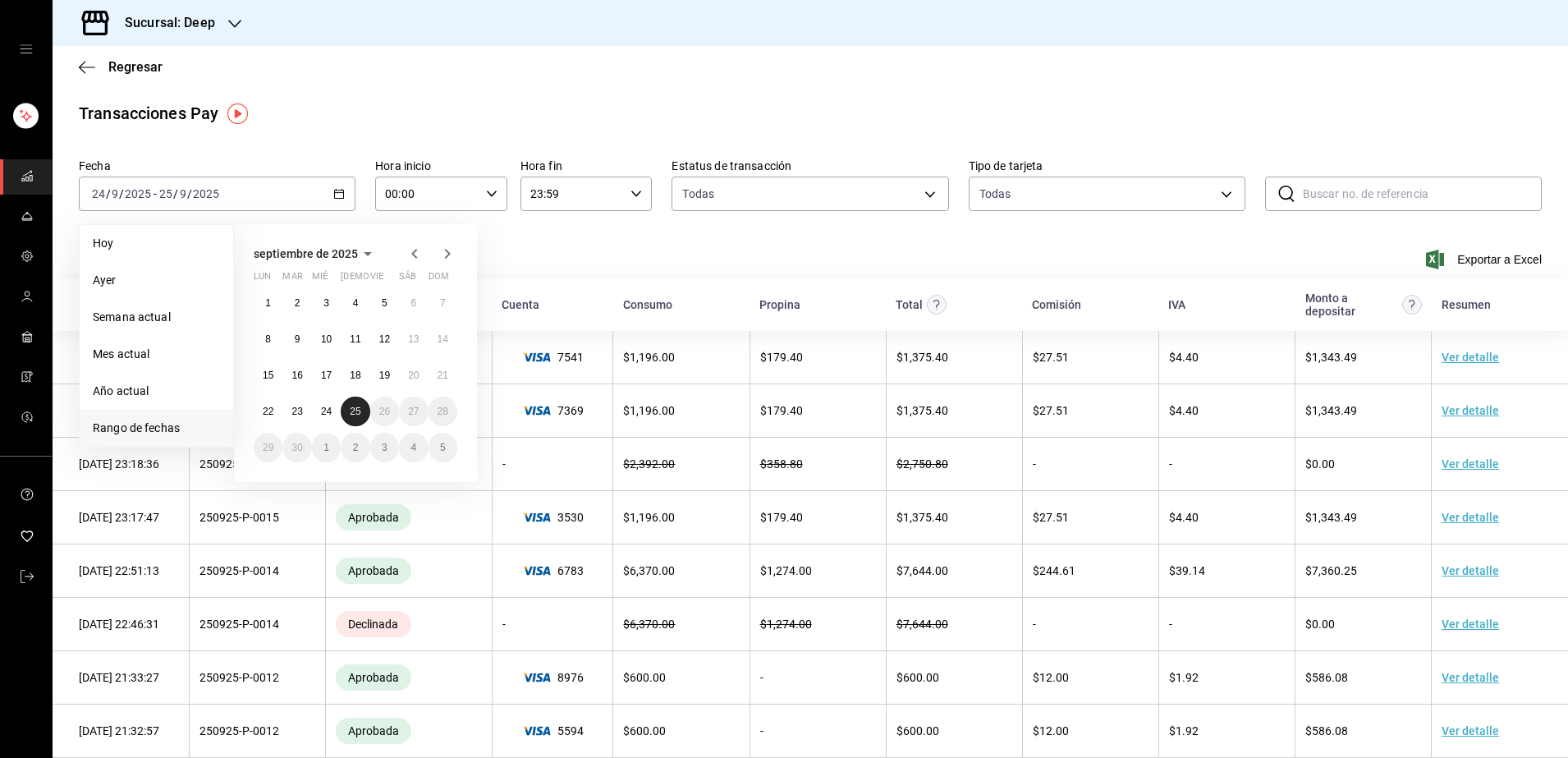
click at [352, 410] on abbr "25" at bounding box center [355, 411] width 11 height 11
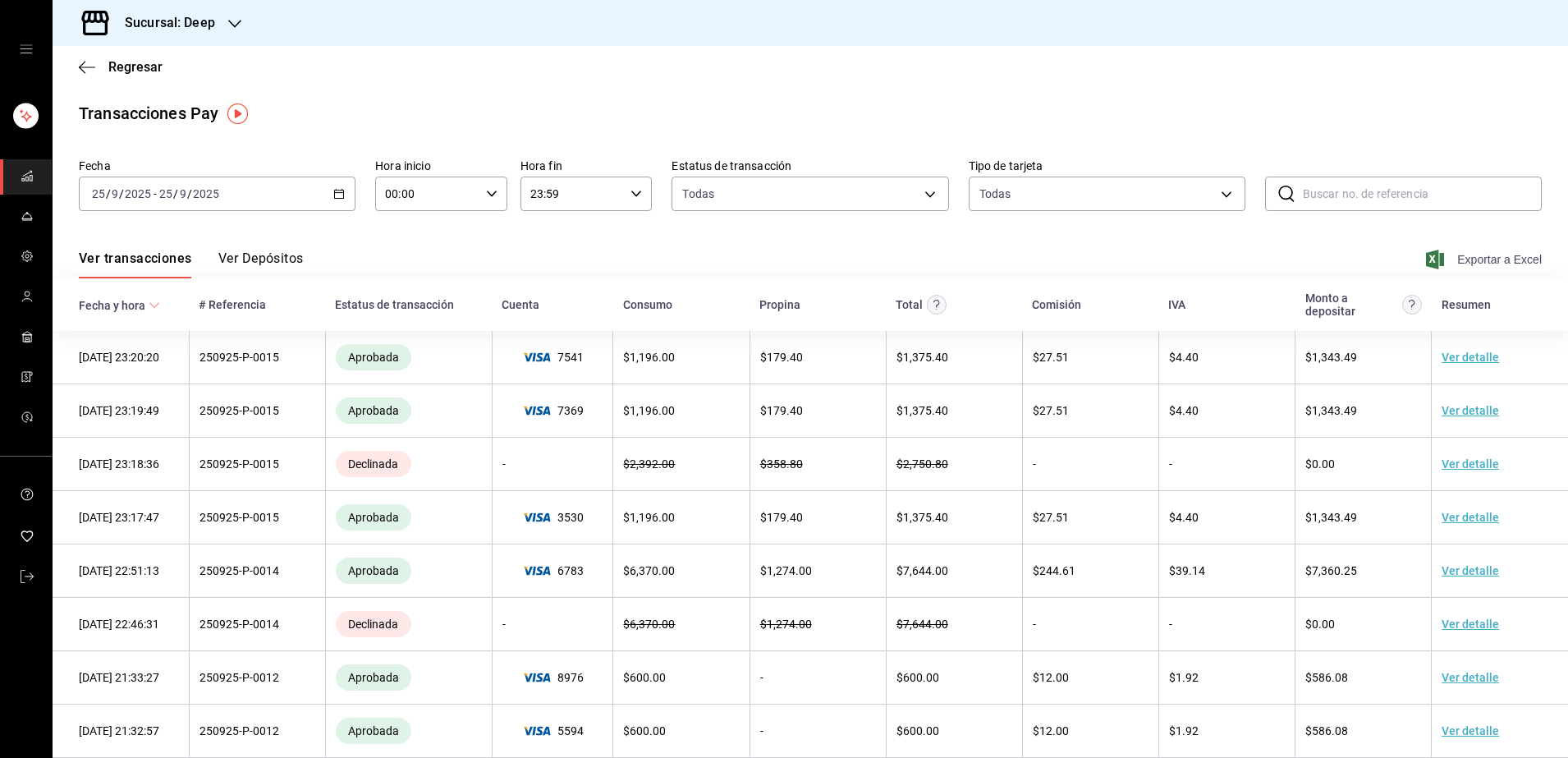
click at [1474, 262] on span "Exportar a Excel" at bounding box center [1486, 259] width 113 height 19
click at [1447, 257] on span "Exportar a Excel" at bounding box center [1486, 259] width 113 height 19
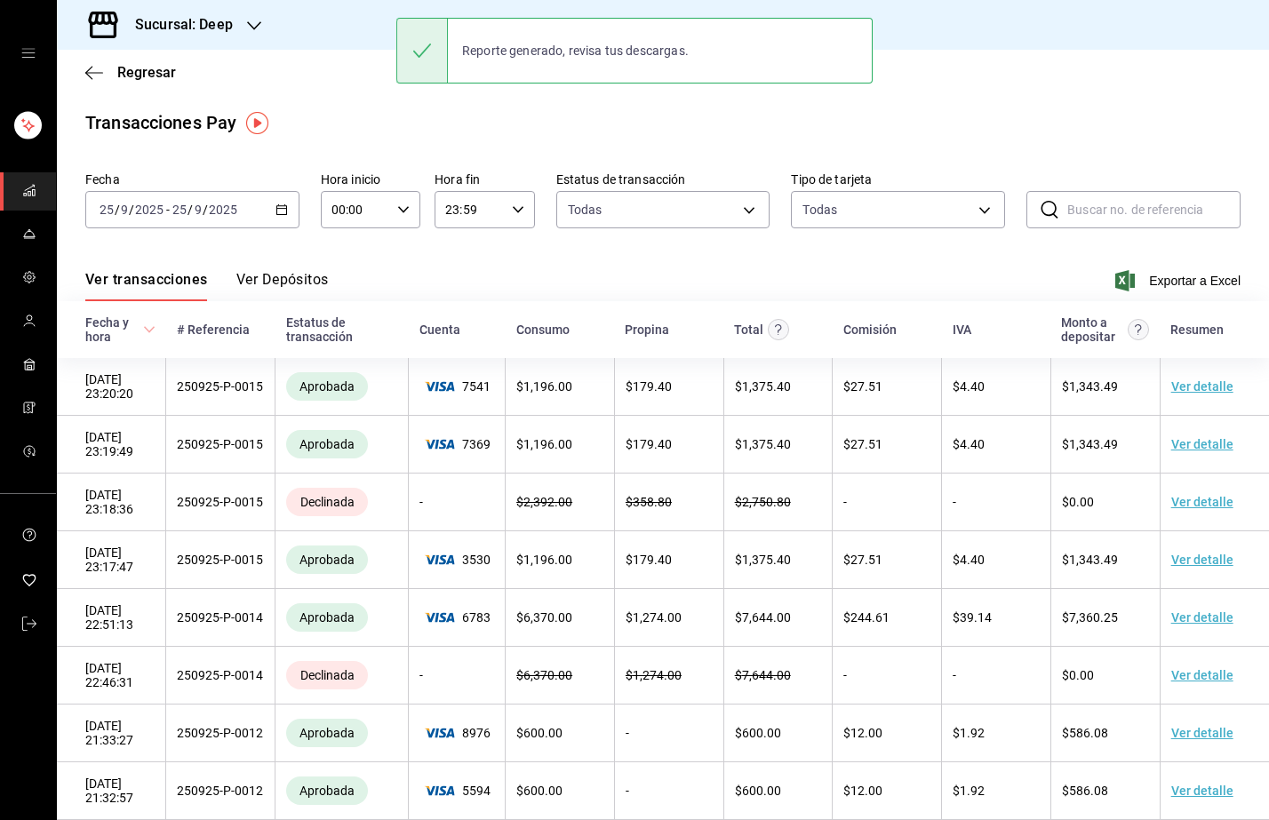
click at [1084, 144] on div "Transacciones Pay Fecha [DATE] [DATE] - [DATE] [DATE] Hora inicio 00:00 Hora in…" at bounding box center [663, 522] width 1212 height 826
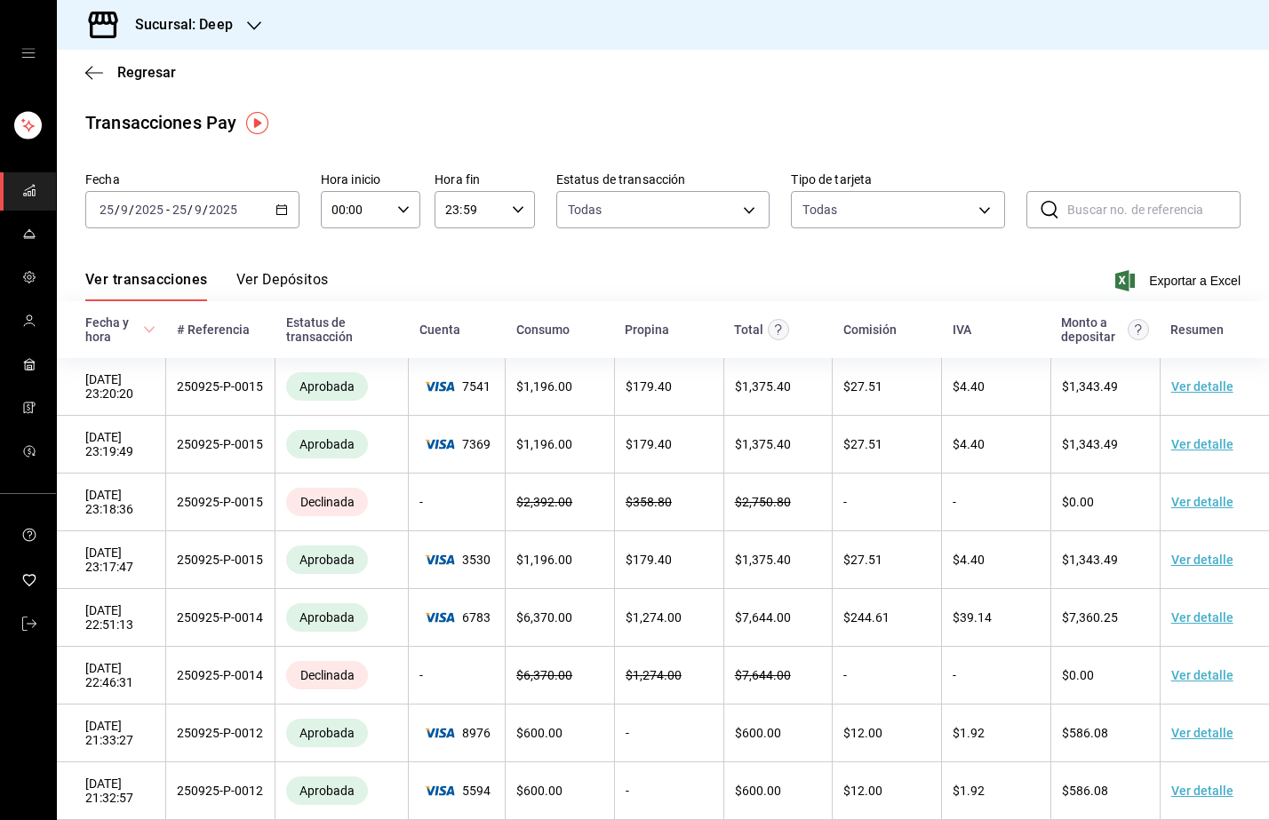
click at [37, 206] on link "mailbox folders" at bounding box center [28, 191] width 56 height 38
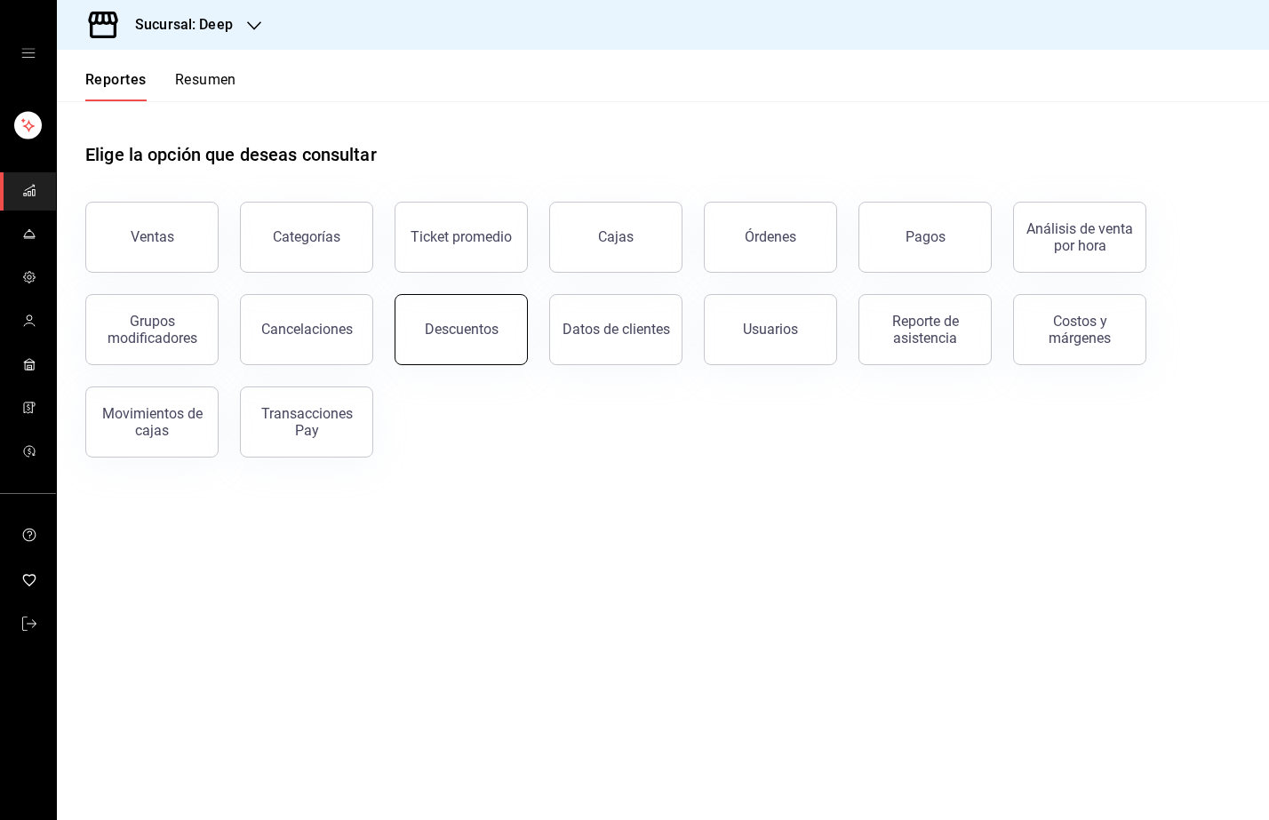
click at [442, 332] on div "Descuentos" at bounding box center [462, 329] width 74 height 17
